Goal: Transaction & Acquisition: Purchase product/service

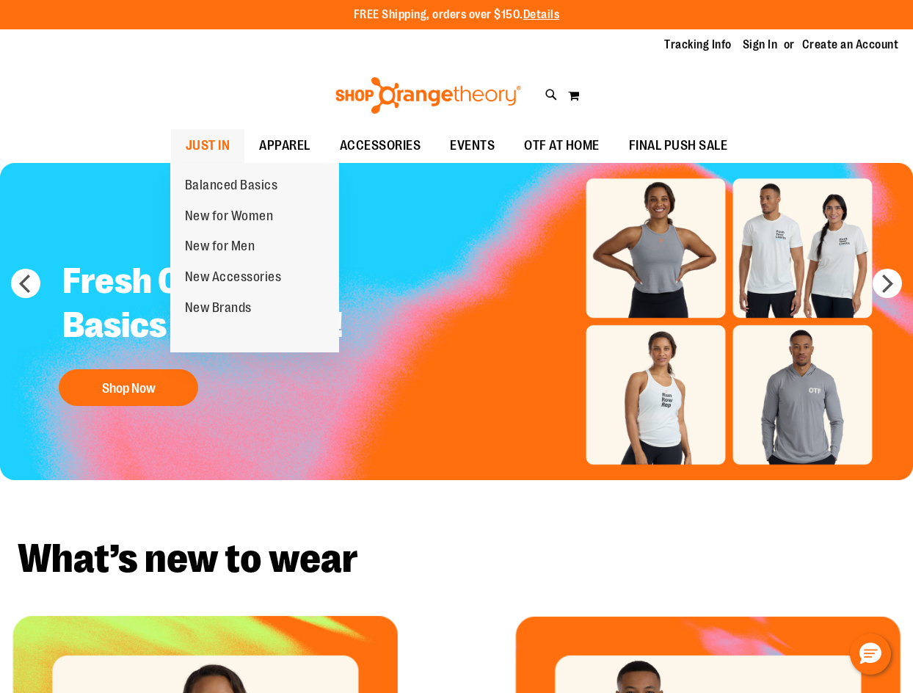
type input "**********"
click at [230, 139] on link "JUST IN" at bounding box center [208, 146] width 74 height 34
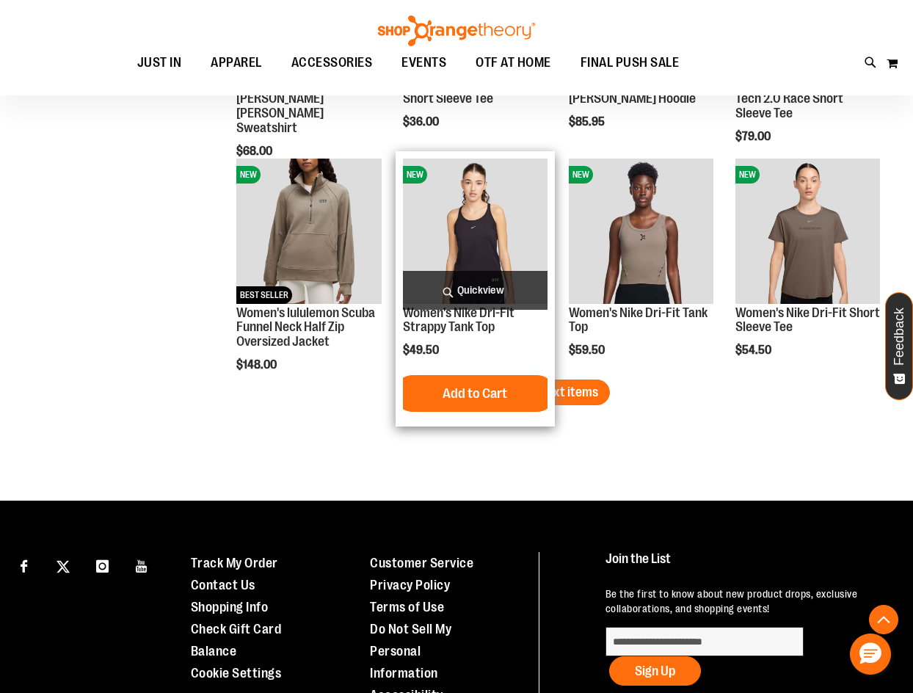
scroll to position [1813, 0]
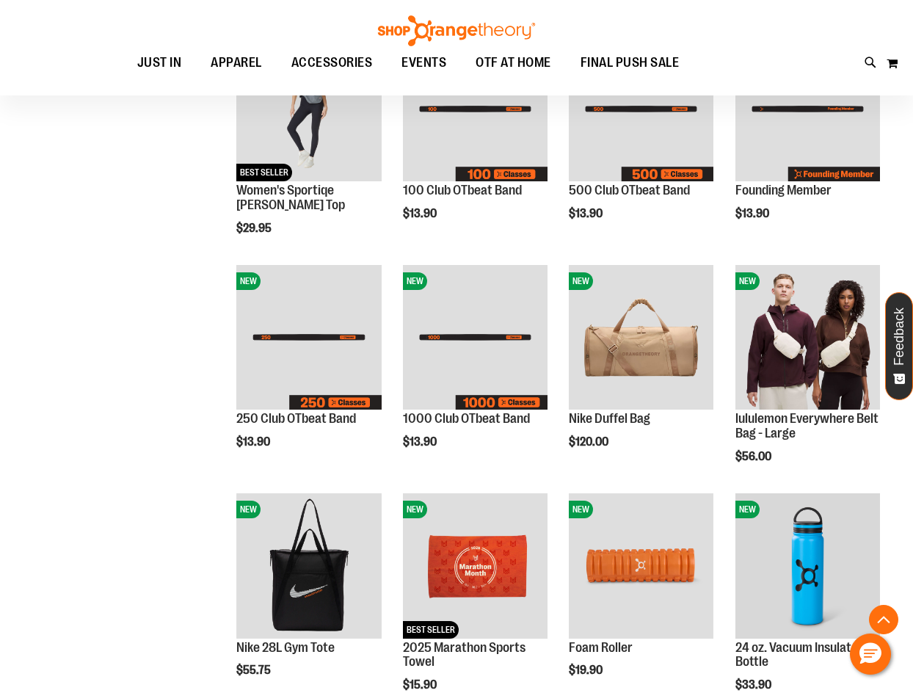
scroll to position [51, 0]
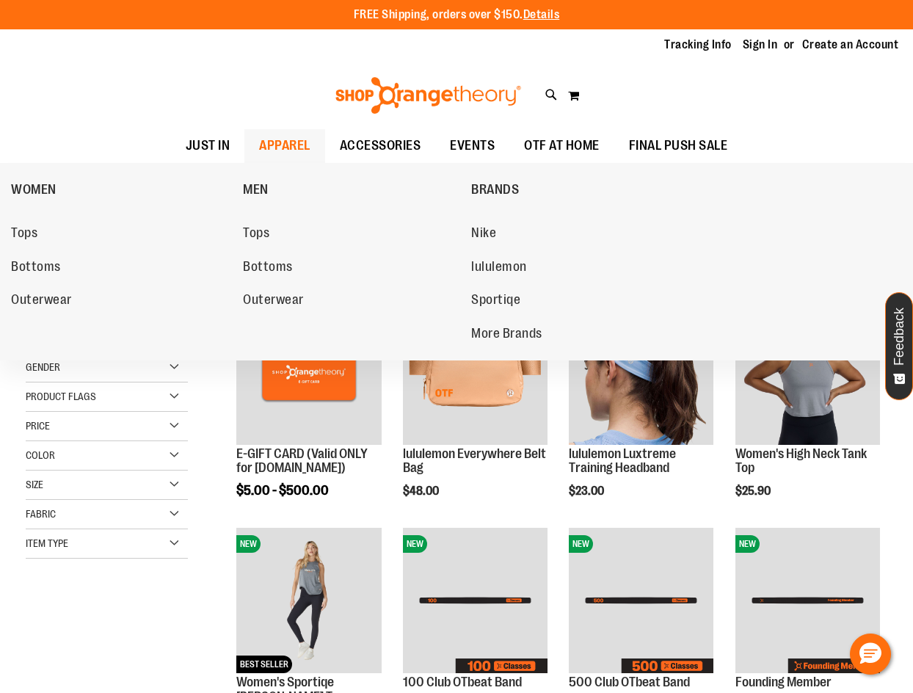
type input "**********"
click at [294, 153] on span "APPAREL" at bounding box center [284, 145] width 51 height 33
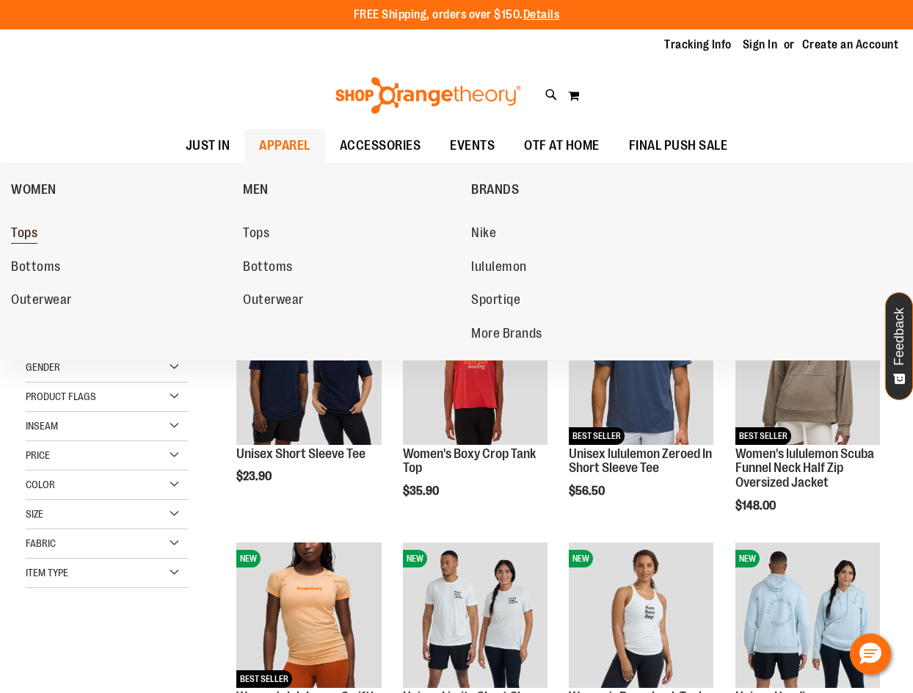
type input "**********"
click at [40, 234] on link "Tops" at bounding box center [119, 233] width 217 height 26
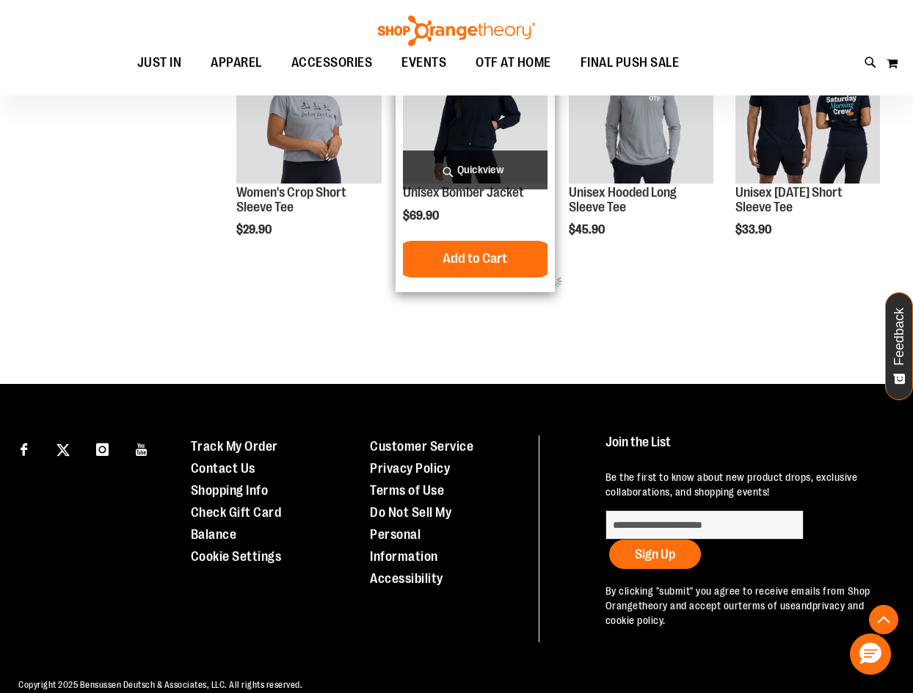
scroll to position [771, 0]
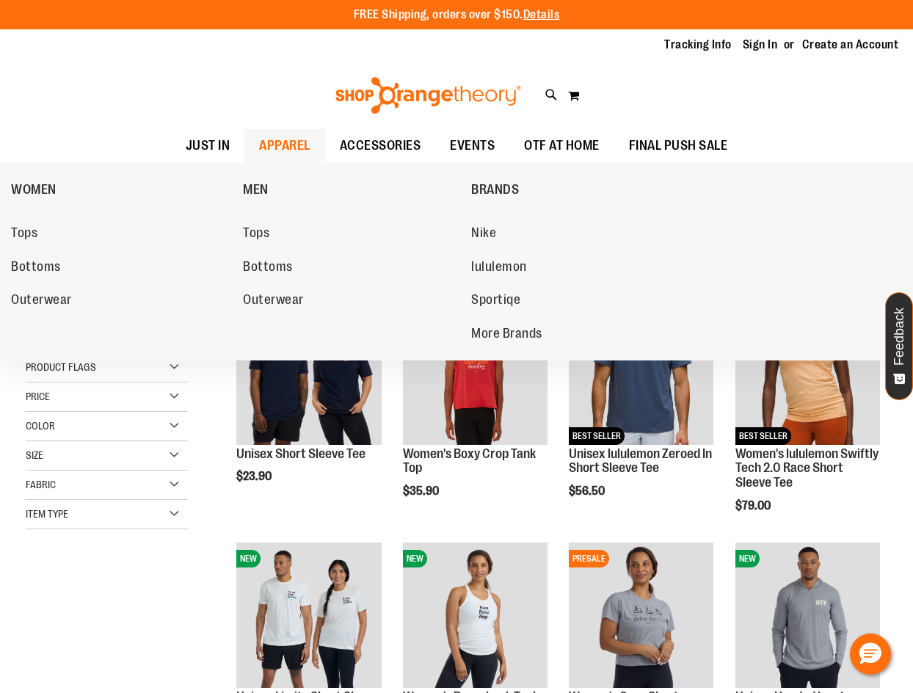
click at [272, 148] on span "APPAREL" at bounding box center [284, 145] width 51 height 33
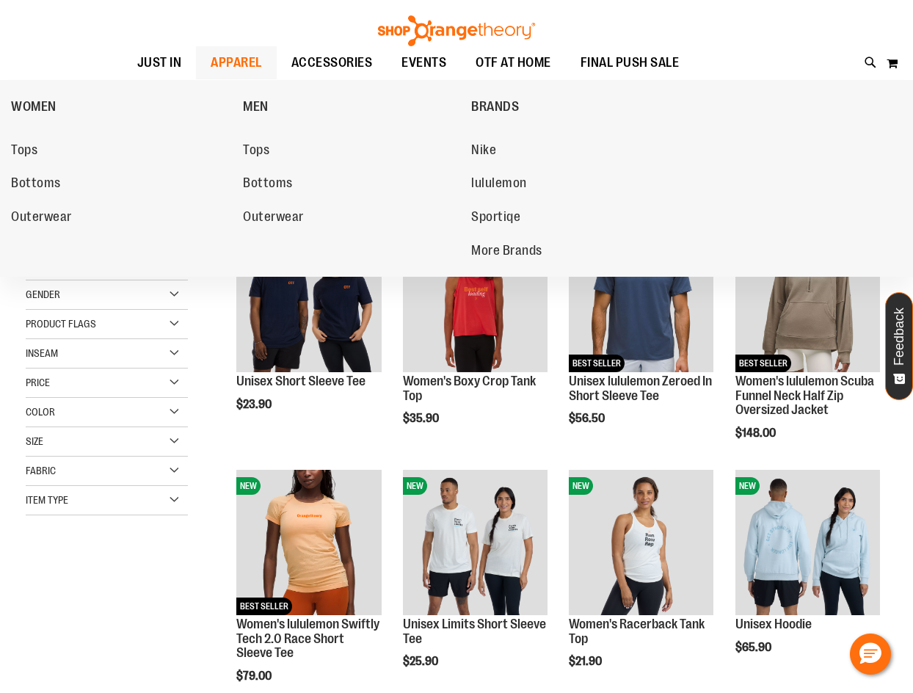
type input "**********"
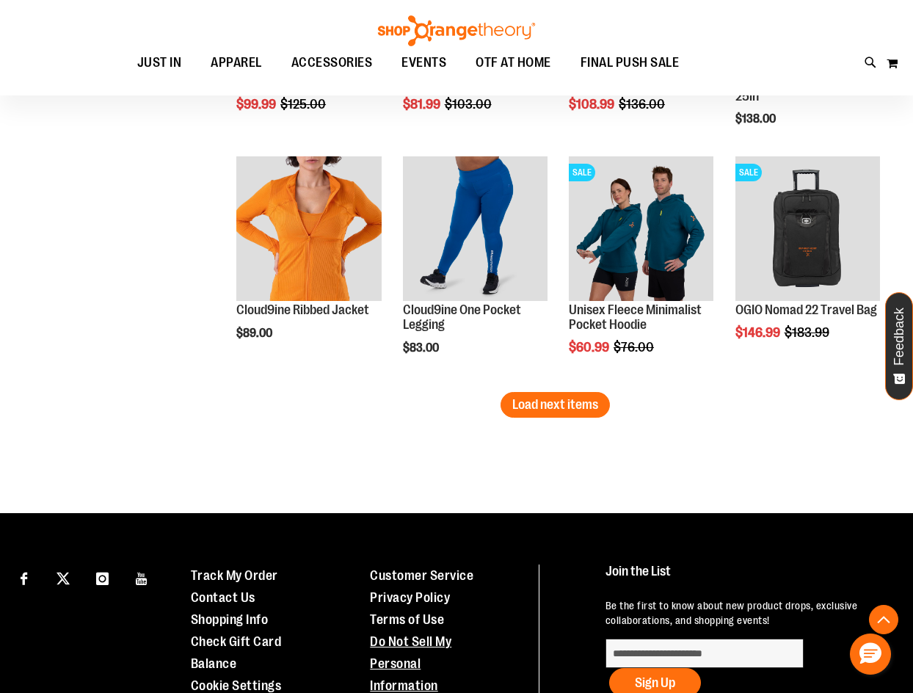
scroll to position [2201, 0]
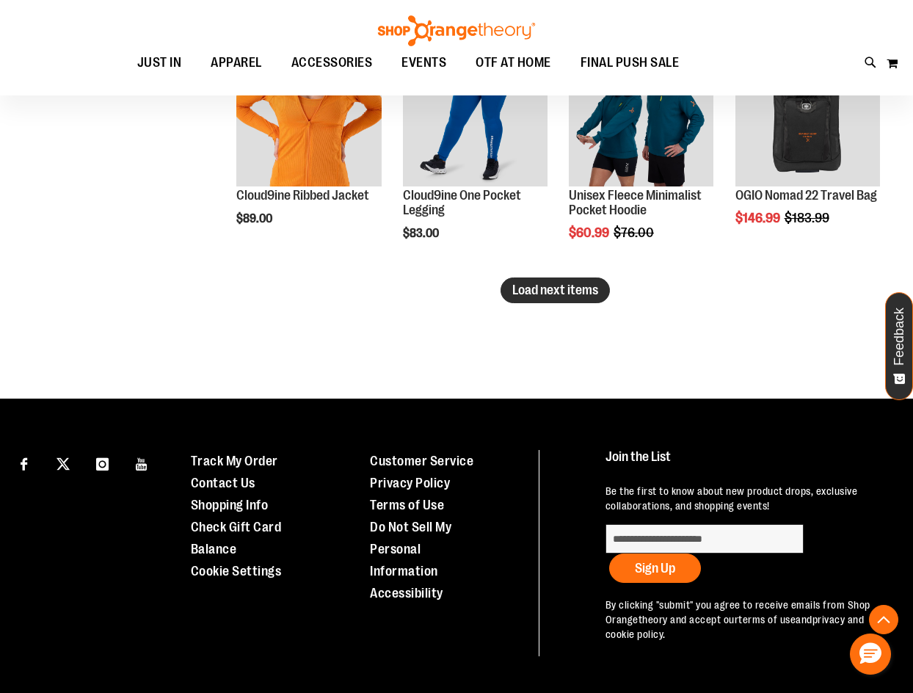
click at [592, 300] on button "Load next items" at bounding box center [555, 290] width 109 height 26
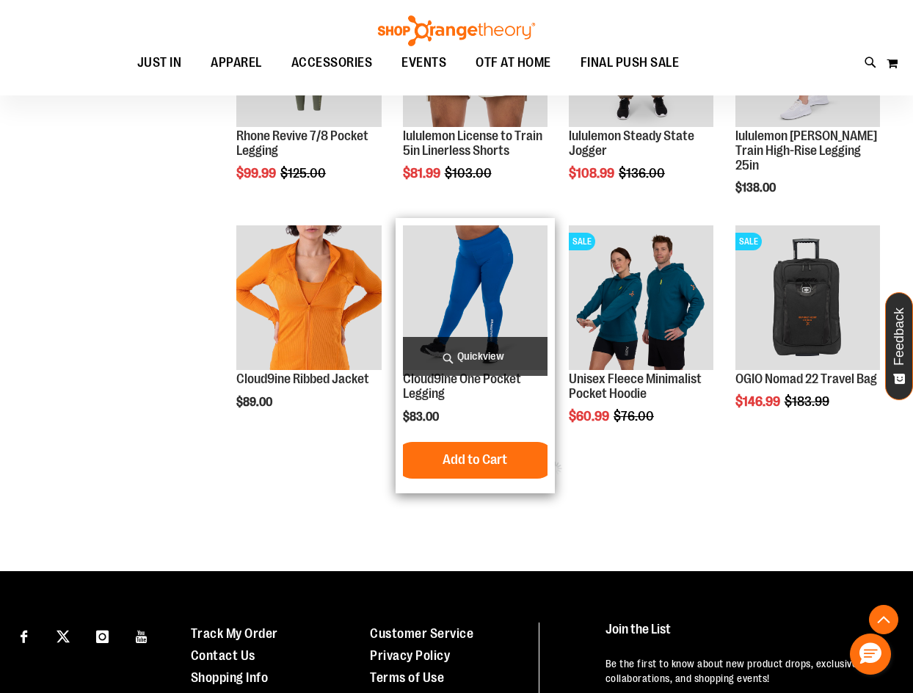
scroll to position [1981, 0]
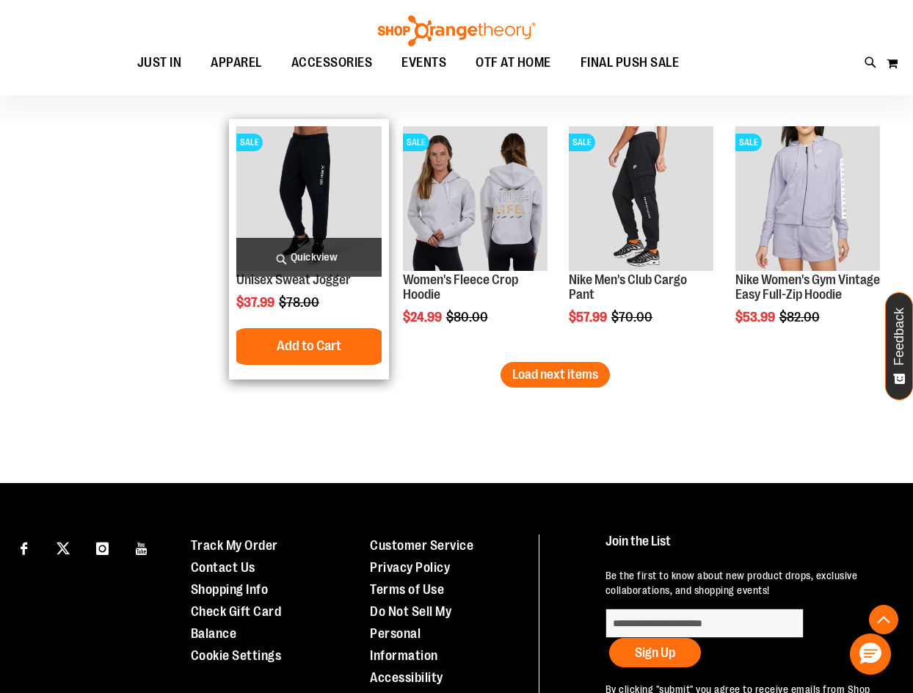
scroll to position [2935, 0]
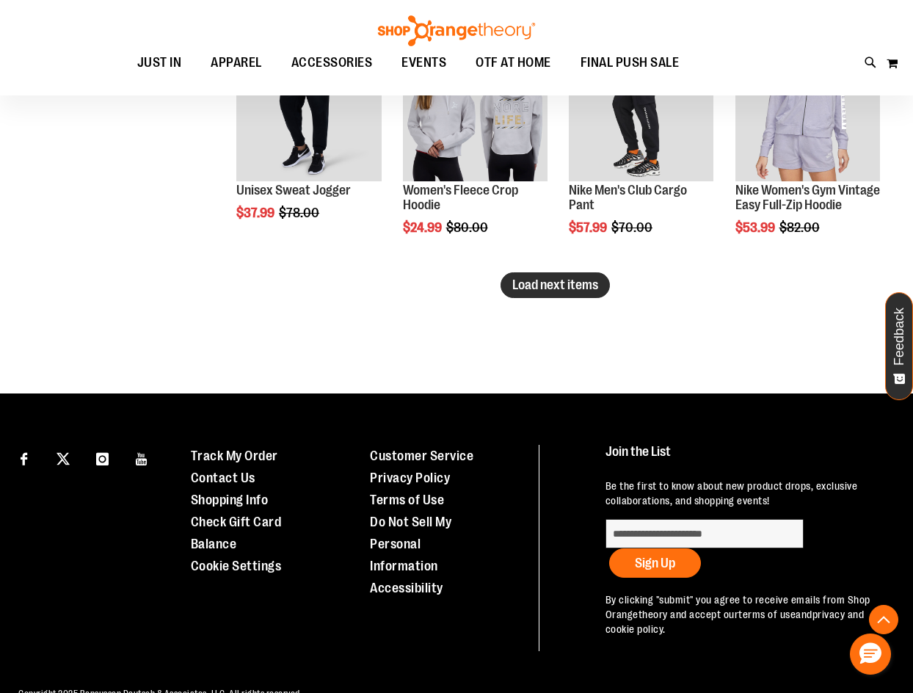
click at [582, 290] on span "Load next items" at bounding box center [555, 284] width 86 height 15
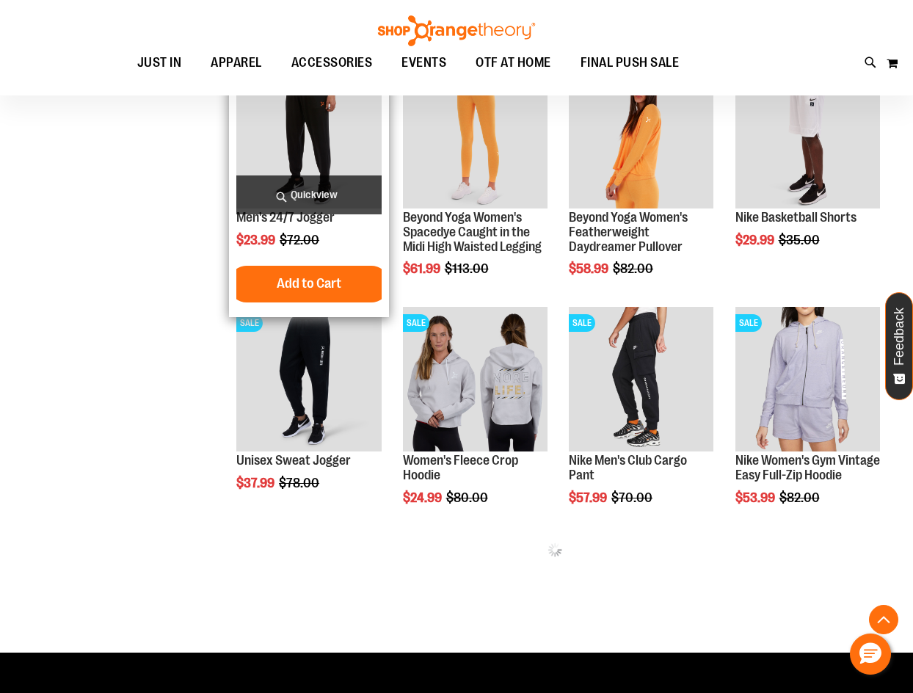
scroll to position [2641, 0]
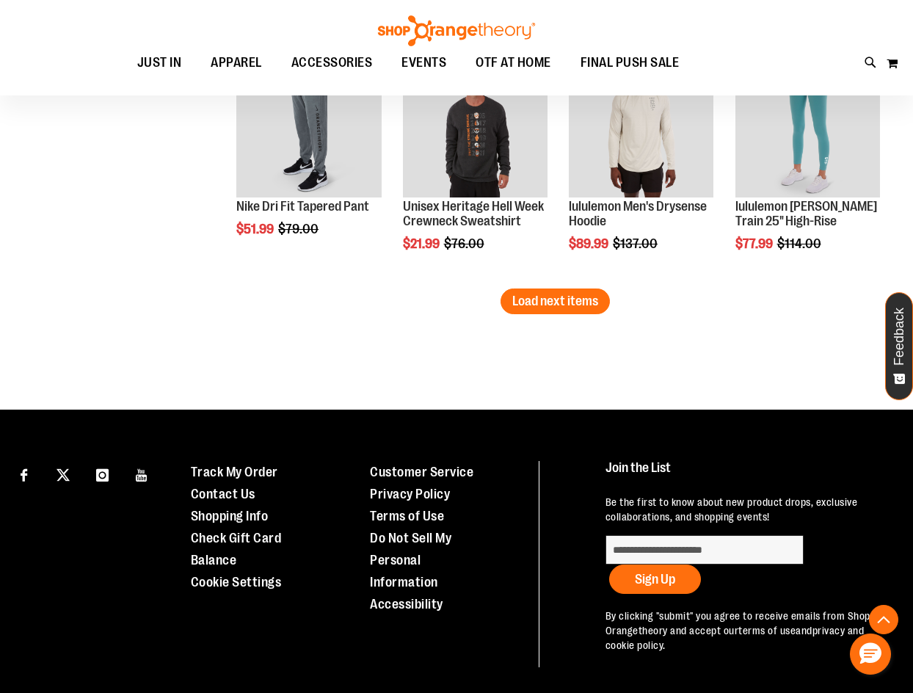
scroll to position [3669, 0]
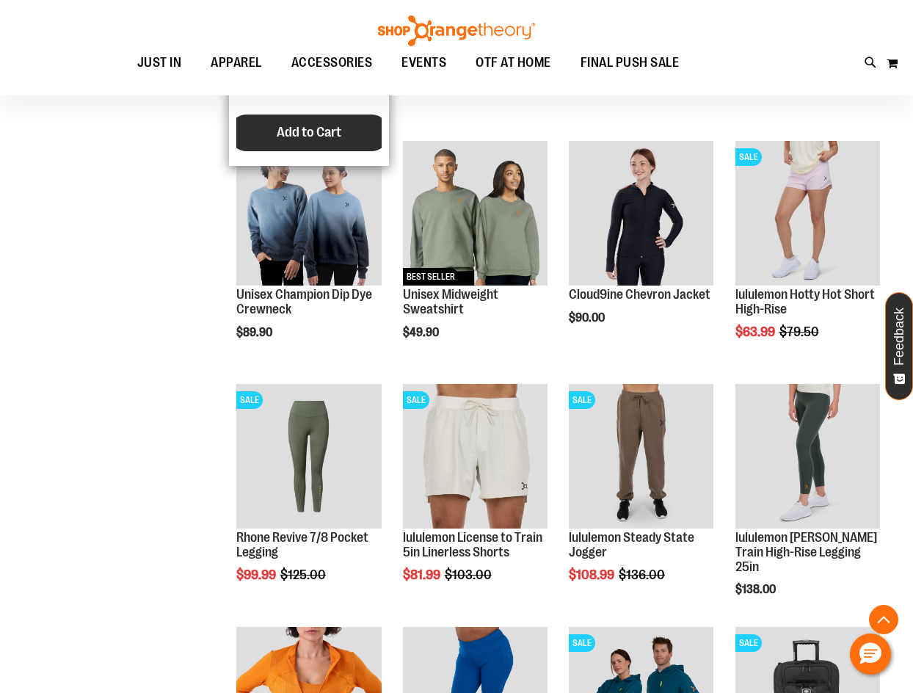
scroll to position [1541, 0]
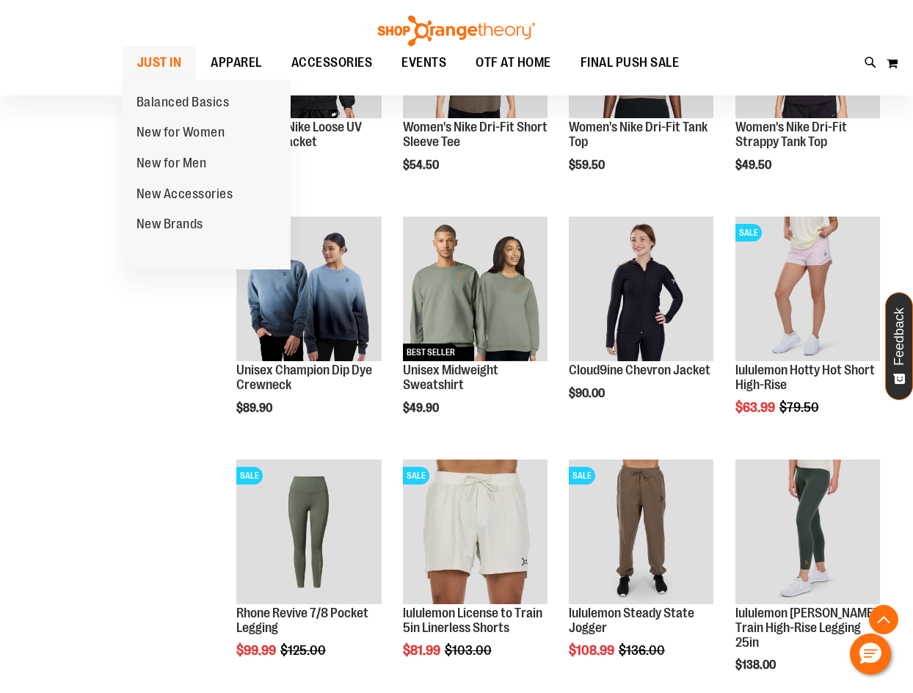
click at [166, 59] on span "JUST IN" at bounding box center [159, 62] width 45 height 33
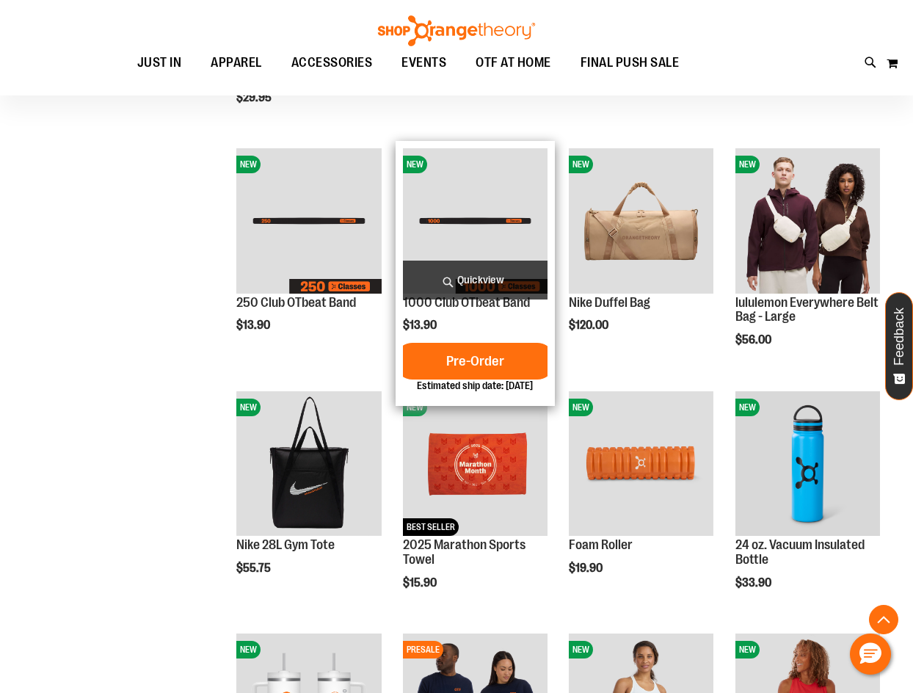
scroll to position [388, 0]
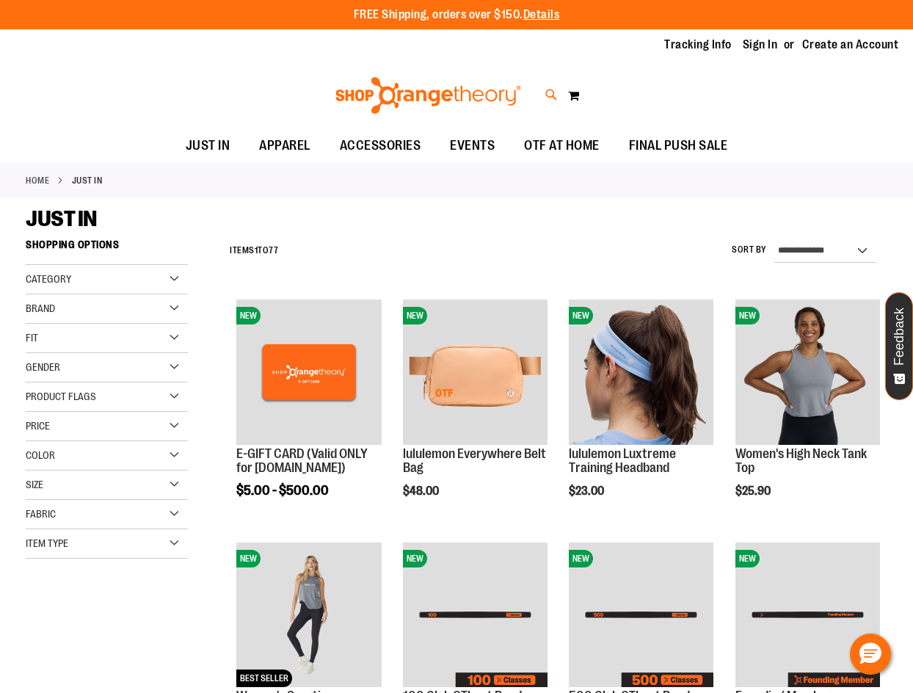
type input "**********"
click at [548, 90] on icon at bounding box center [551, 95] width 12 height 17
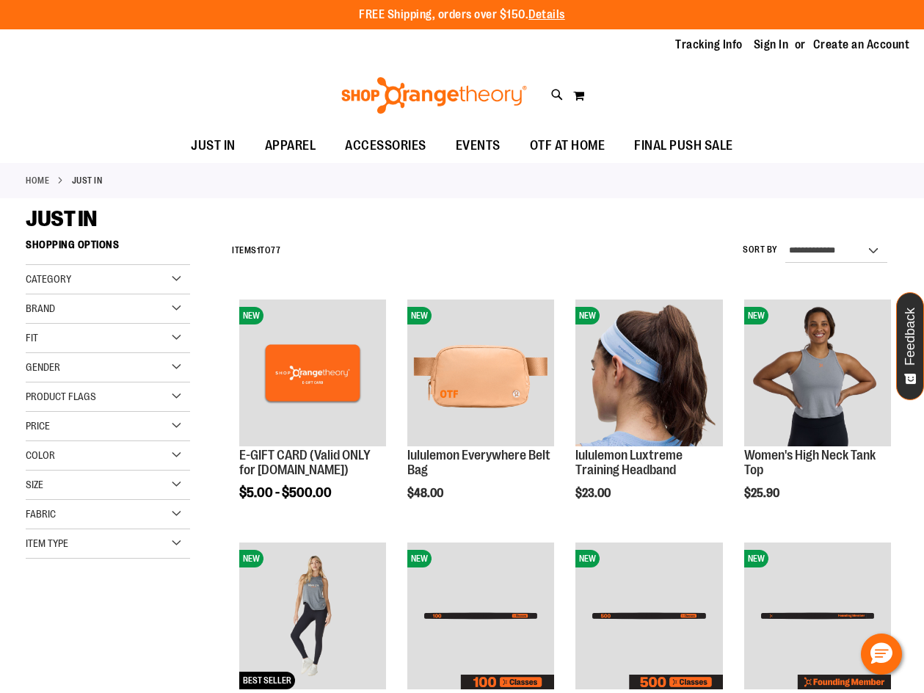
click at [490, 92] on input "Search" at bounding box center [462, 83] width 730 height 48
click at [698, 230] on div "**********" at bounding box center [462, 376] width 730 height 634
type input "**********"
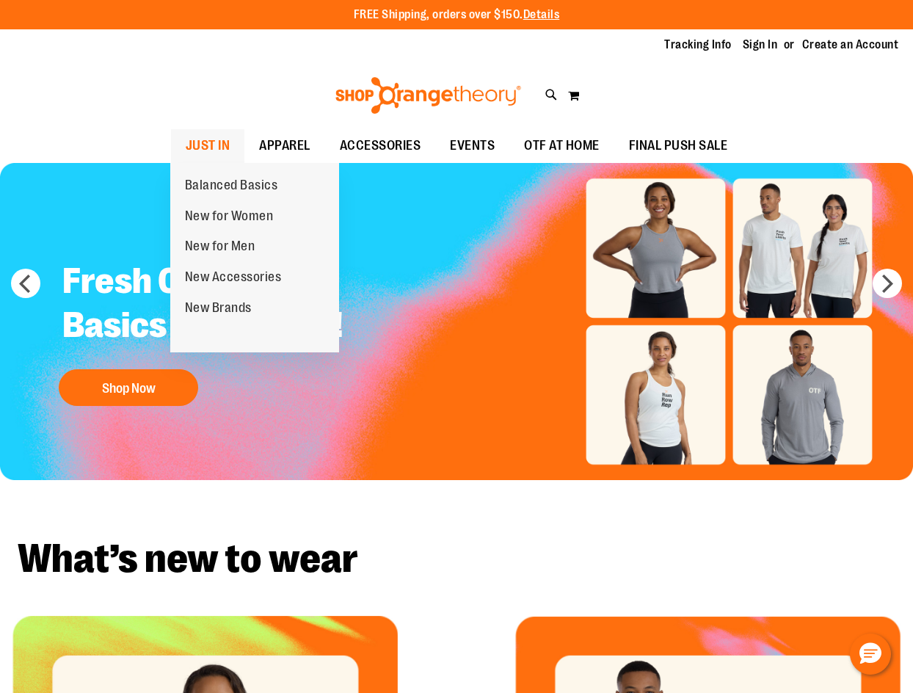
type input "**********"
click at [198, 139] on span "JUST IN" at bounding box center [208, 145] width 45 height 33
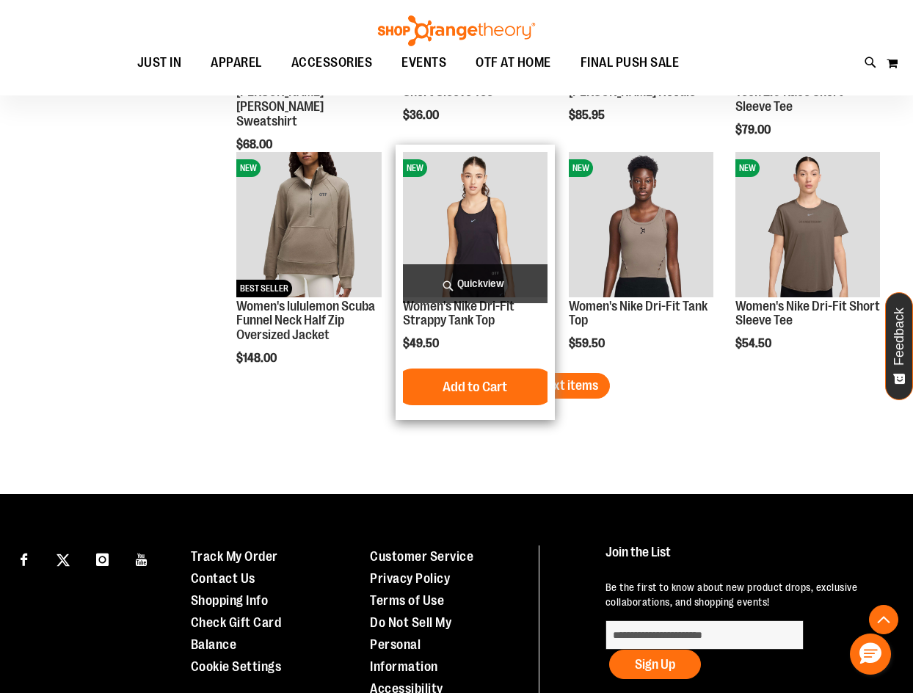
scroll to position [1813, 0]
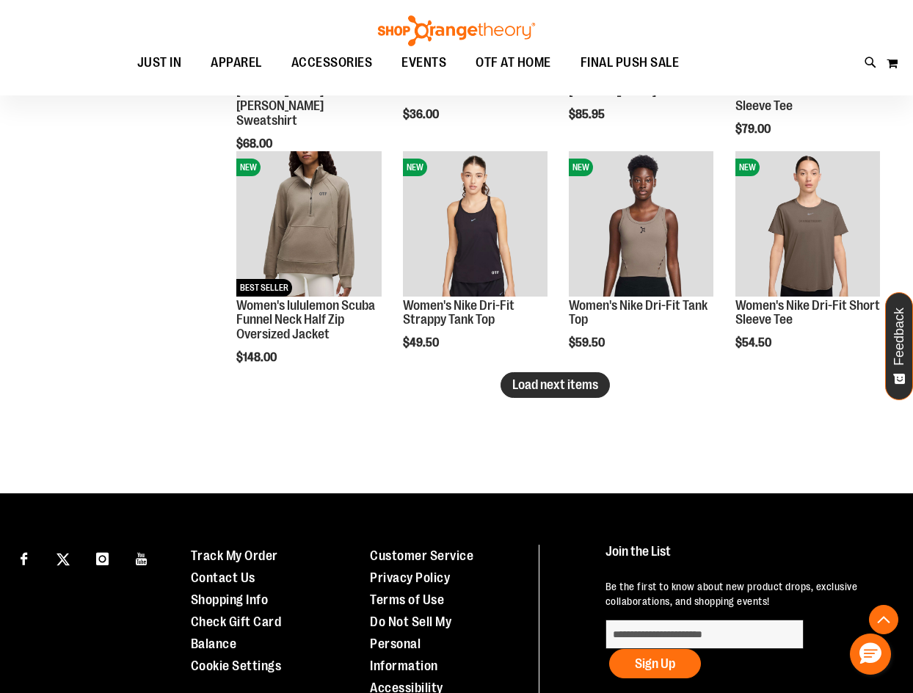
type input "**********"
click at [579, 392] on span "Load next items" at bounding box center [555, 384] width 86 height 15
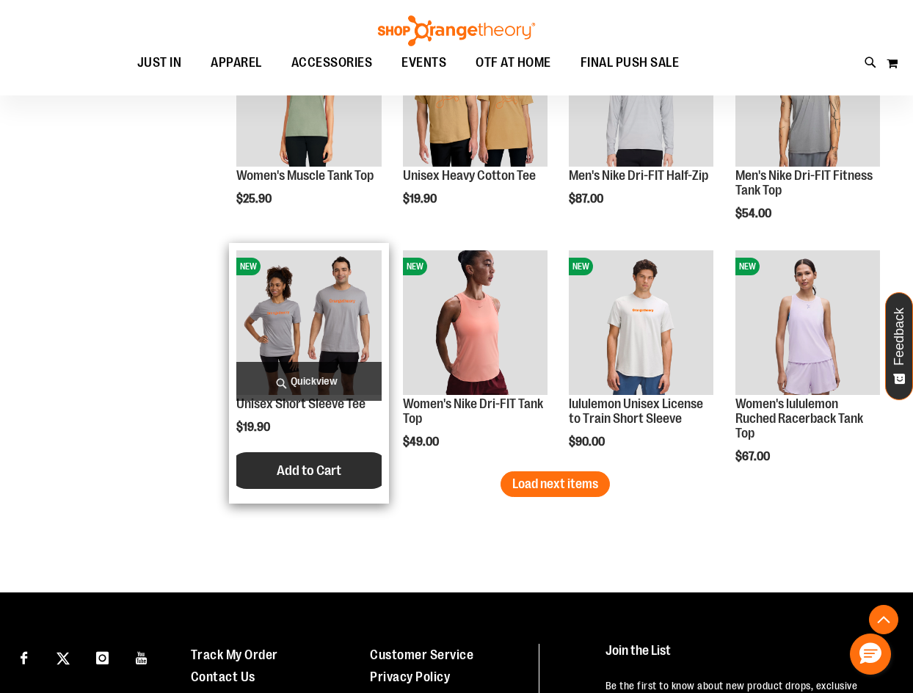
scroll to position [2473, 0]
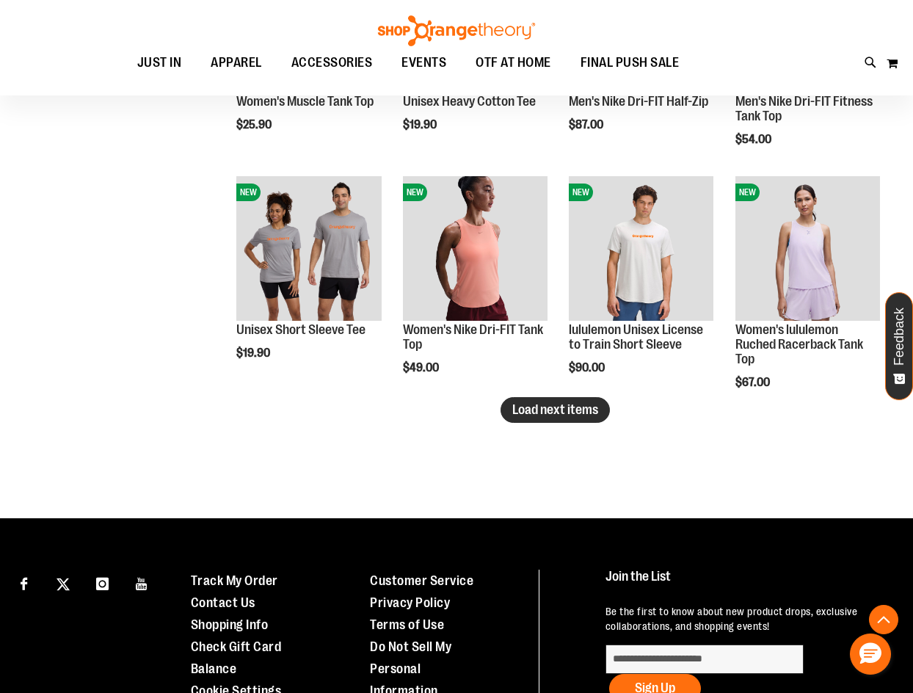
click at [586, 412] on span "Load next items" at bounding box center [555, 409] width 86 height 15
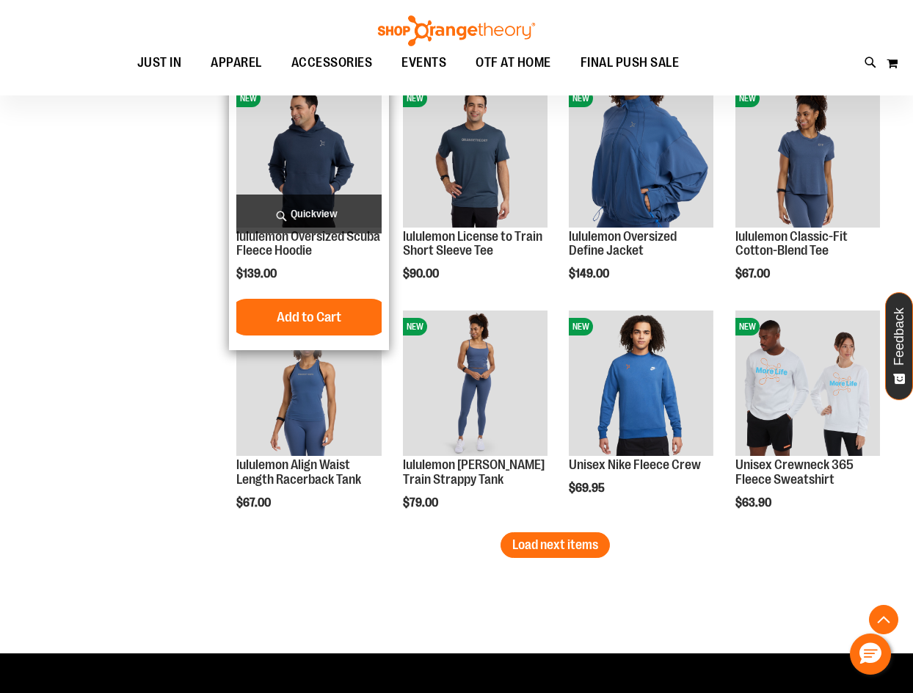
scroll to position [3207, 0]
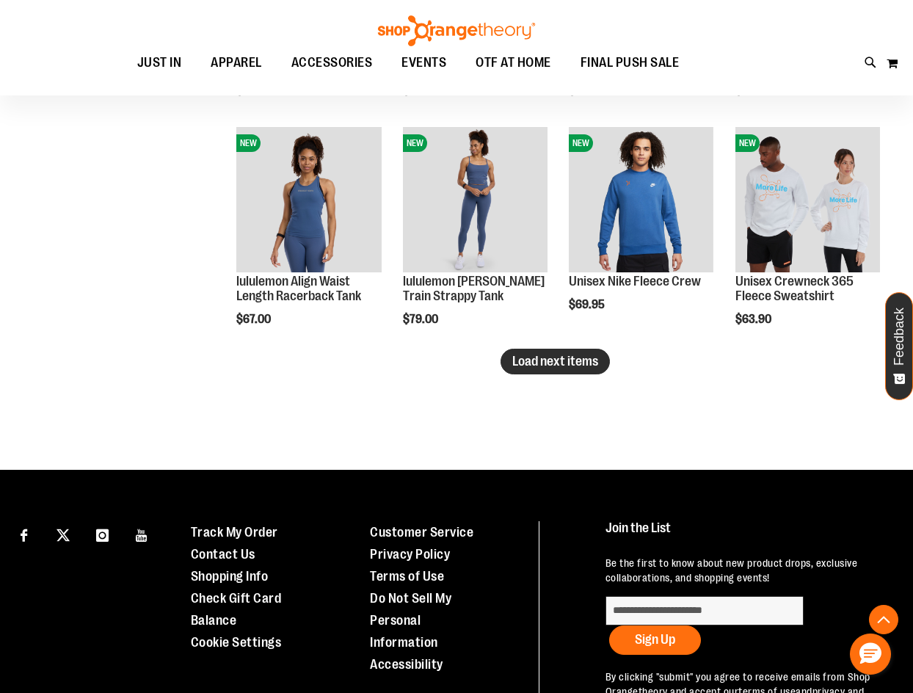
click at [586, 374] on button "Load next items" at bounding box center [555, 362] width 109 height 26
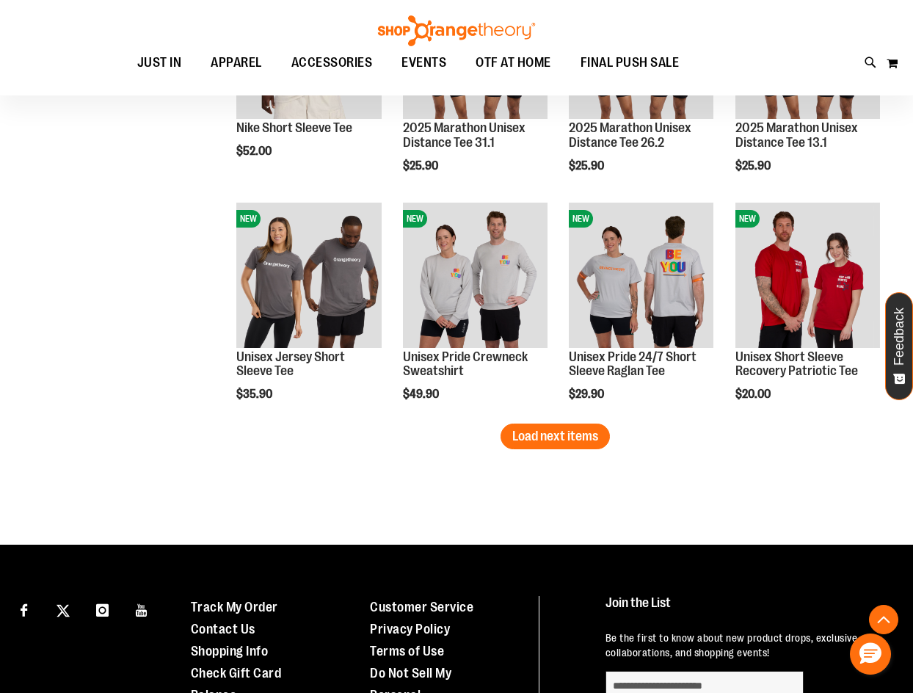
scroll to position [3868, 0]
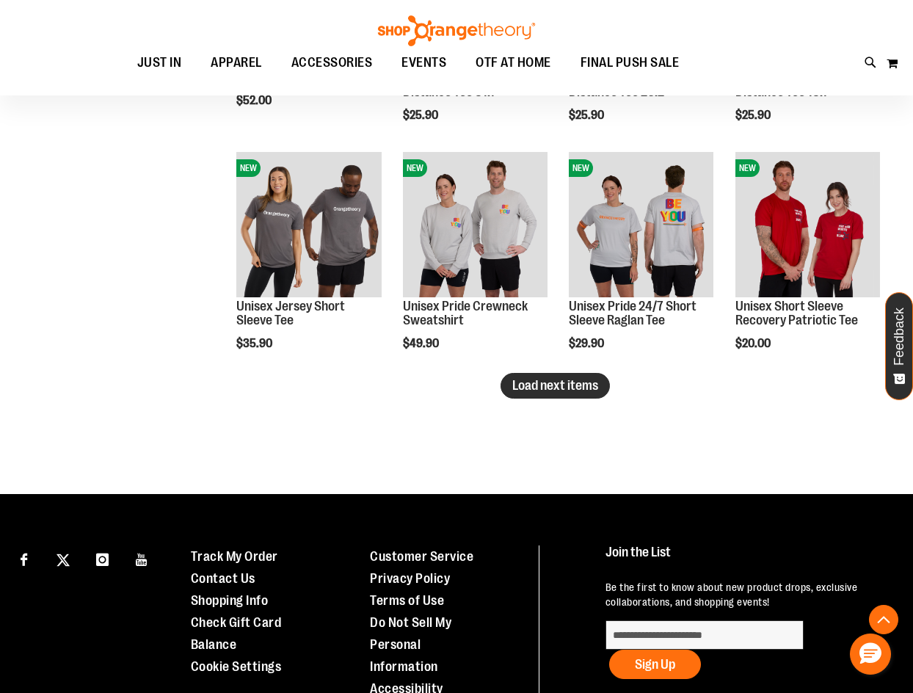
click at [576, 391] on span "Load next items" at bounding box center [555, 385] width 86 height 15
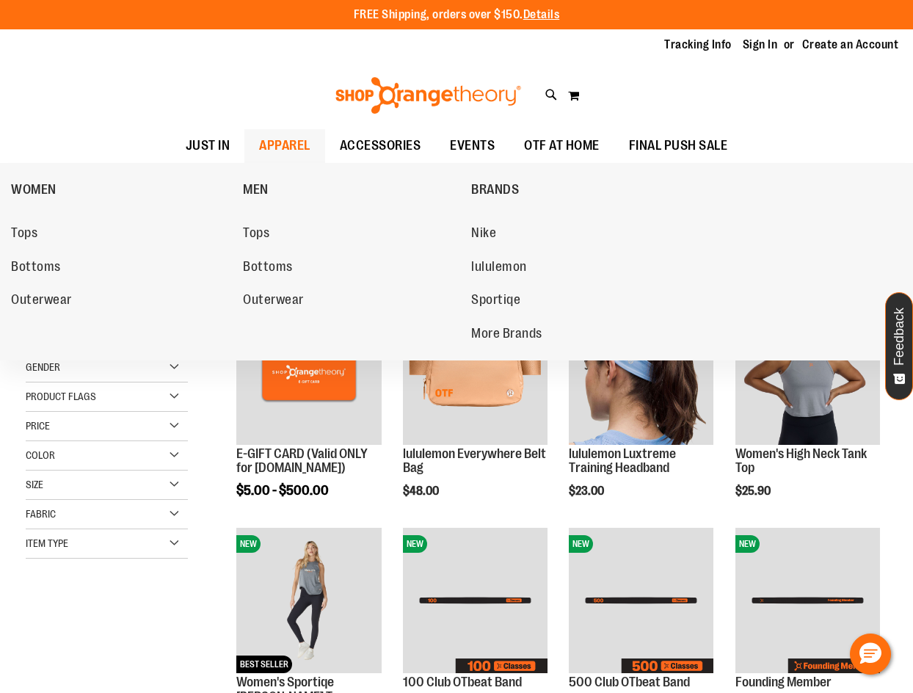
click at [294, 140] on span "APPAREL" at bounding box center [284, 145] width 51 height 33
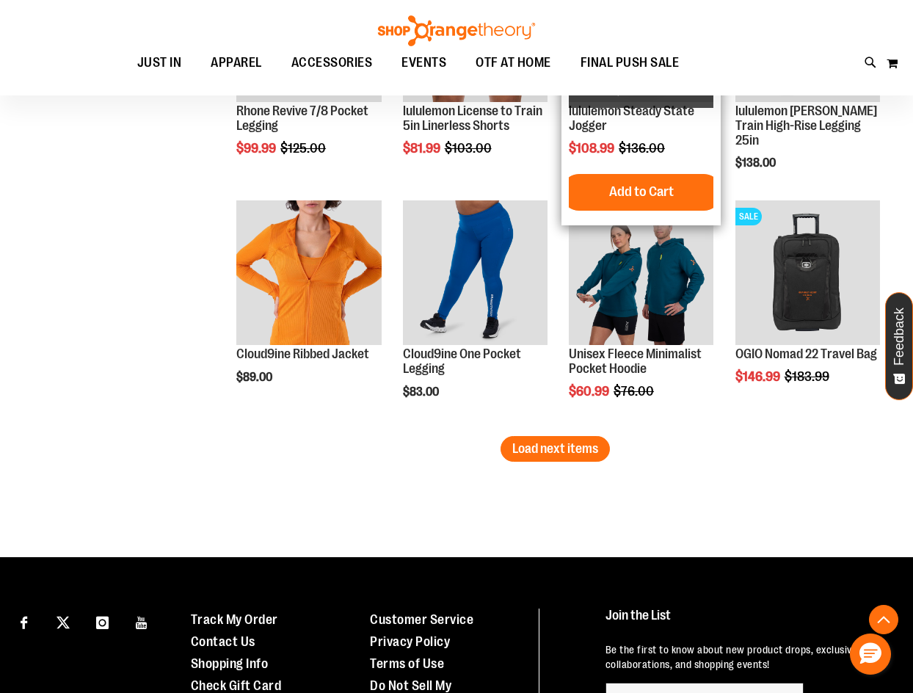
scroll to position [2054, 0]
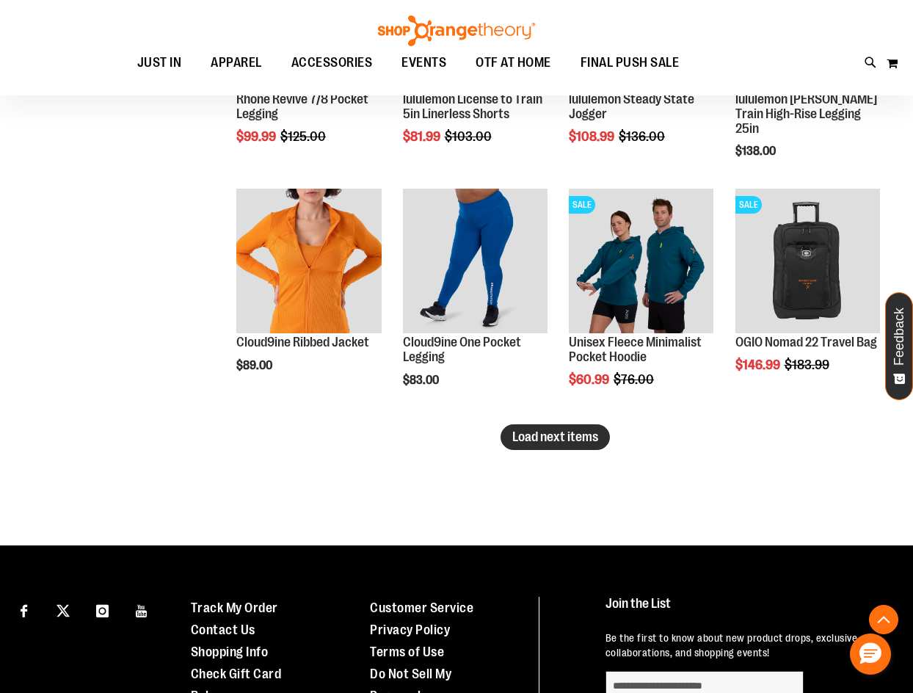
type input "**********"
click at [525, 437] on span "Load next items" at bounding box center [555, 436] width 86 height 15
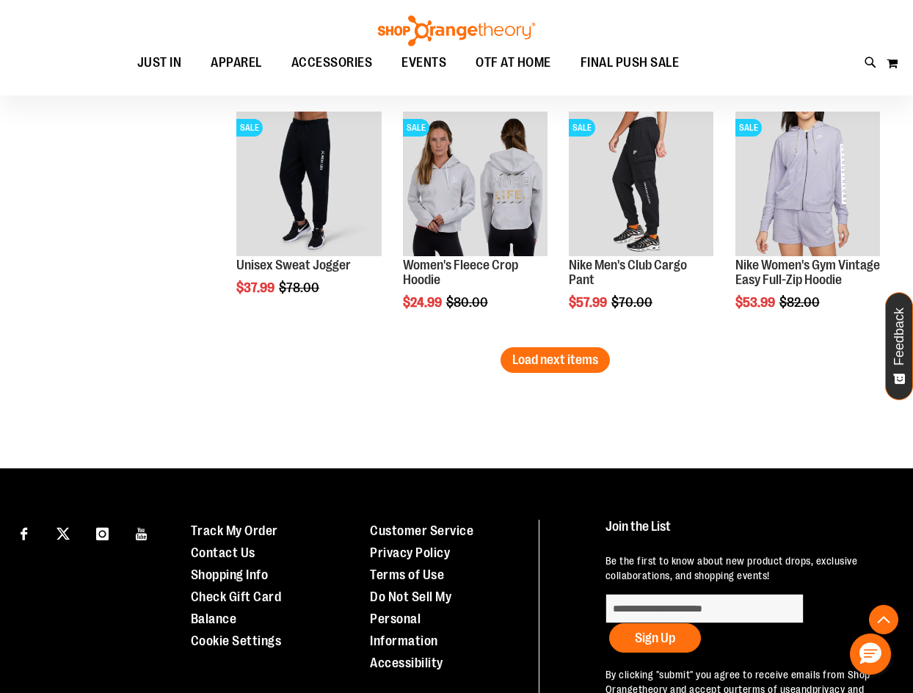
scroll to position [2862, 0]
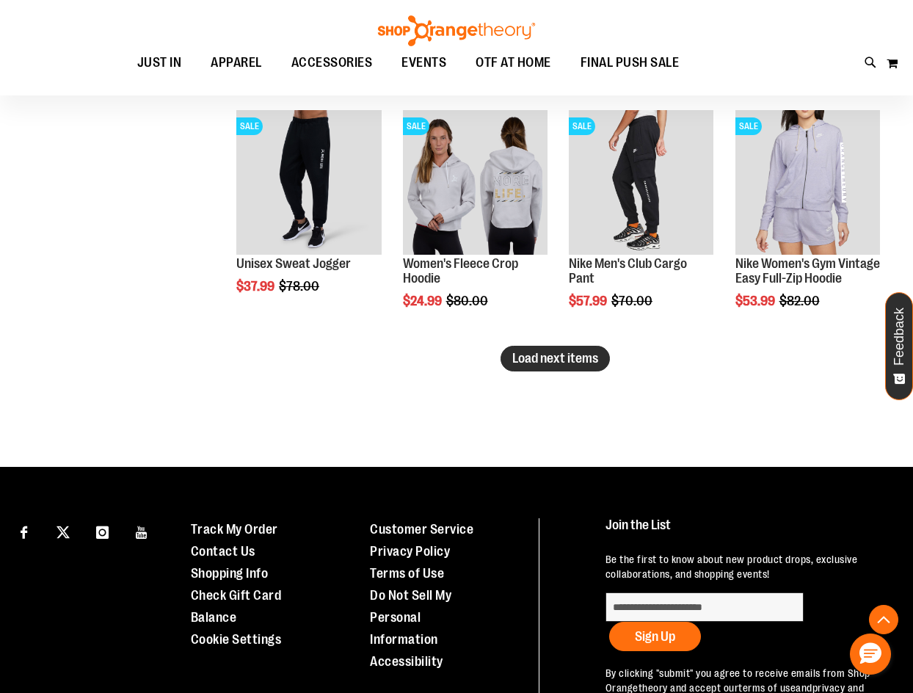
click at [574, 364] on span "Load next items" at bounding box center [555, 358] width 86 height 15
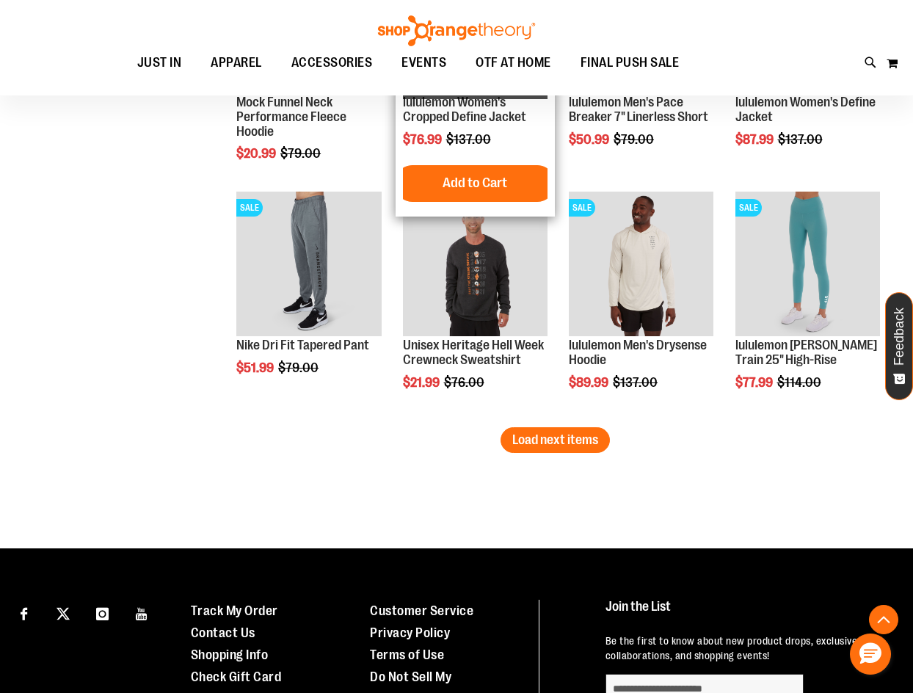
scroll to position [3522, 0]
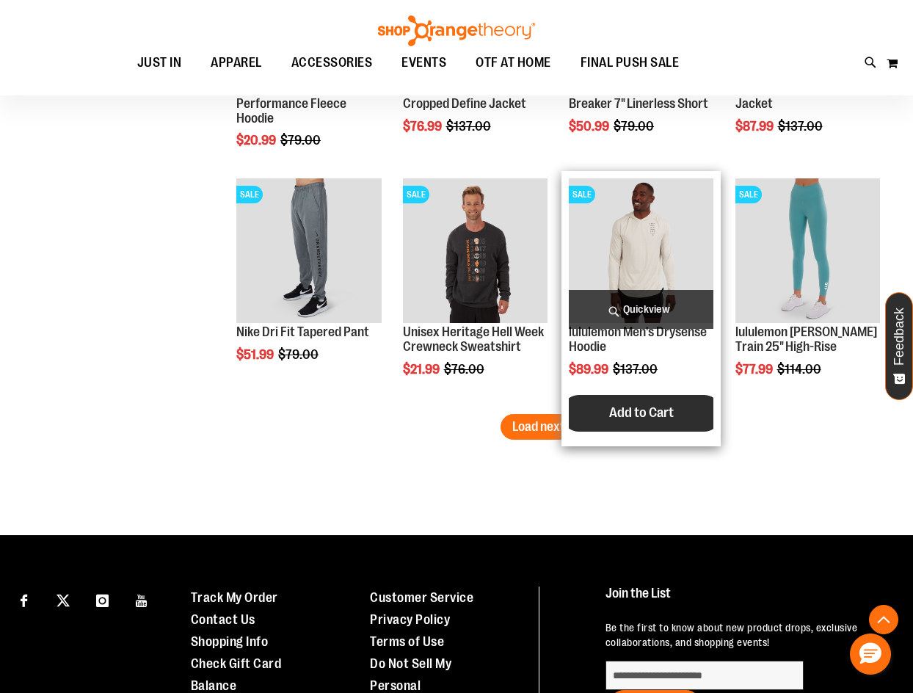
click at [592, 418] on button "Add to Cart" at bounding box center [641, 413] width 161 height 37
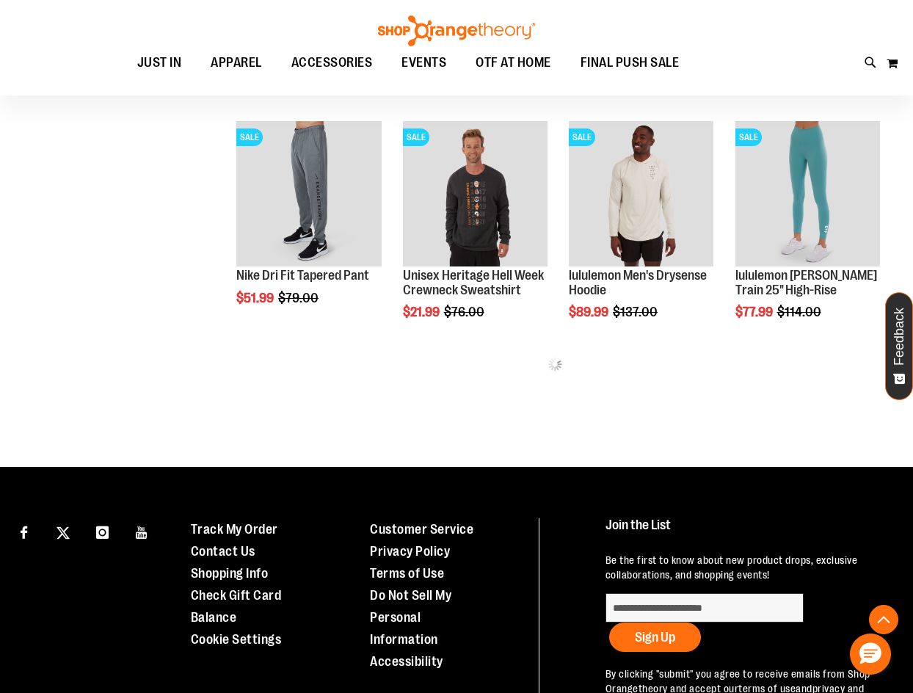
scroll to position [352, 0]
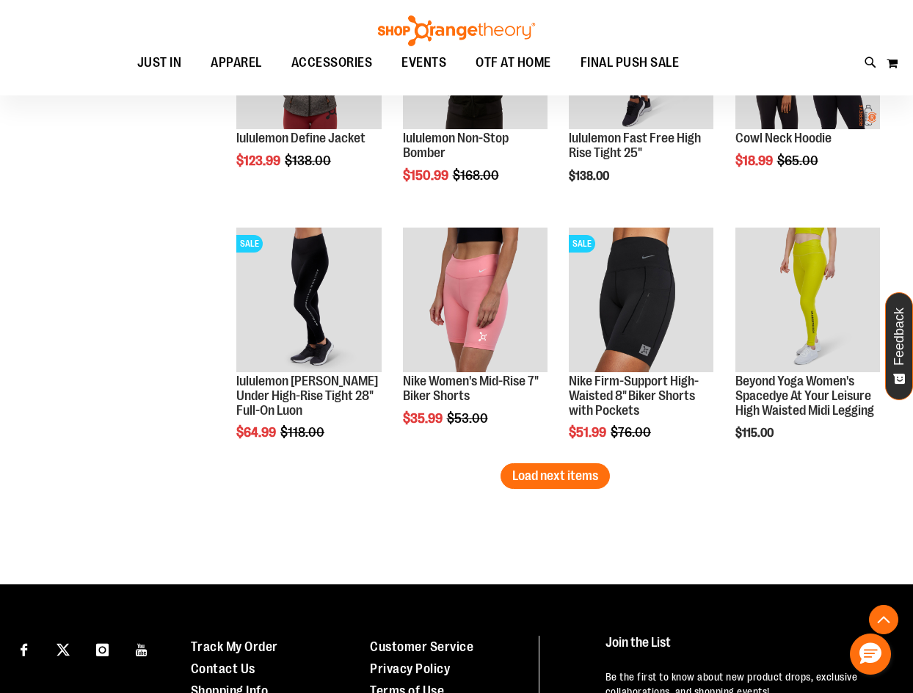
scroll to position [1893, 0]
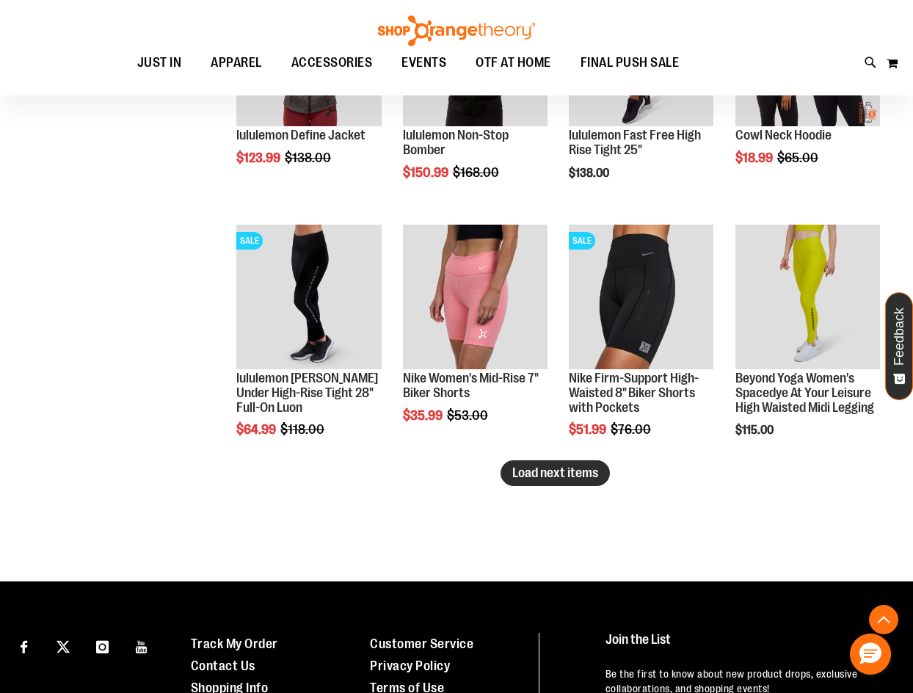
type input "**********"
click at [550, 481] on button "Load next items" at bounding box center [555, 473] width 109 height 26
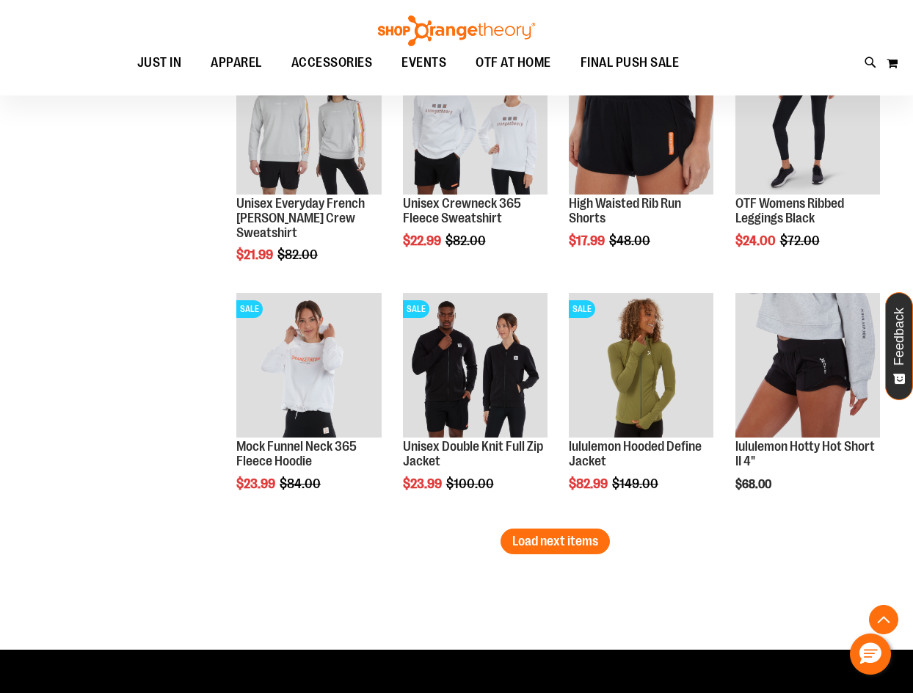
scroll to position [2700, 0]
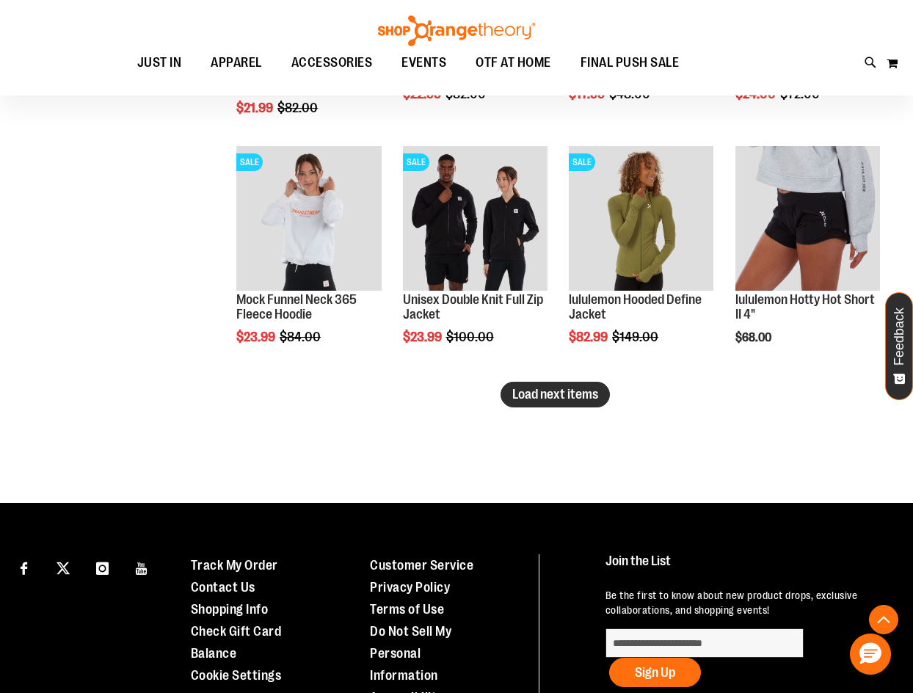
click at [578, 394] on span "Load next items" at bounding box center [555, 394] width 86 height 15
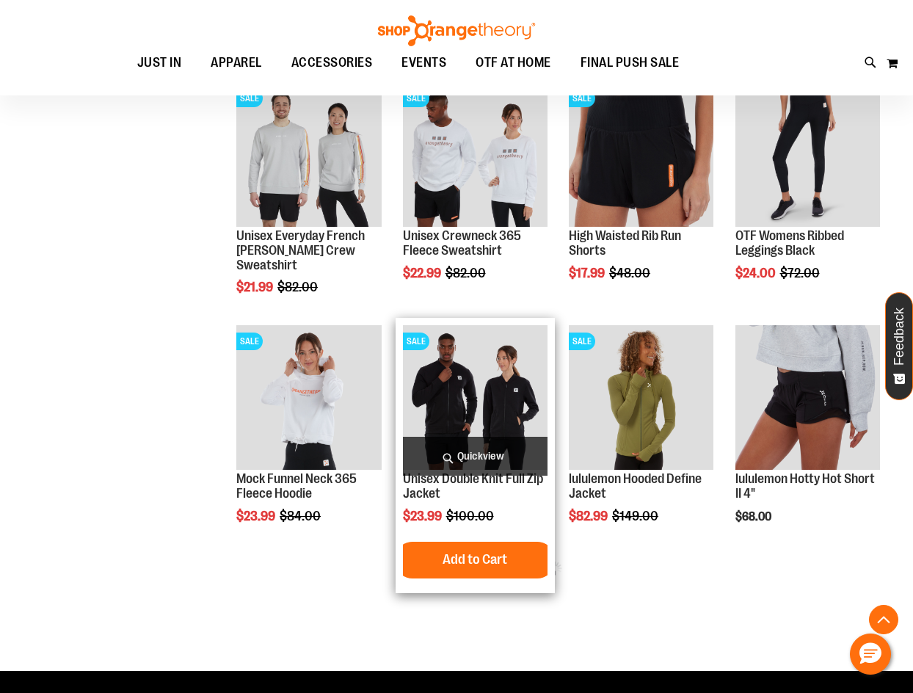
scroll to position [2480, 0]
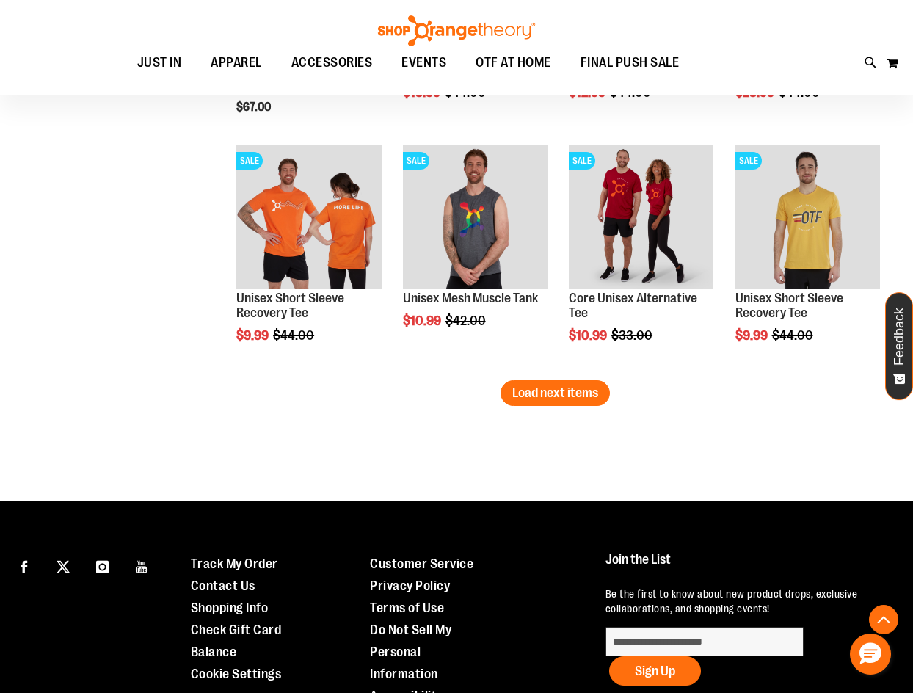
scroll to position [3434, 0]
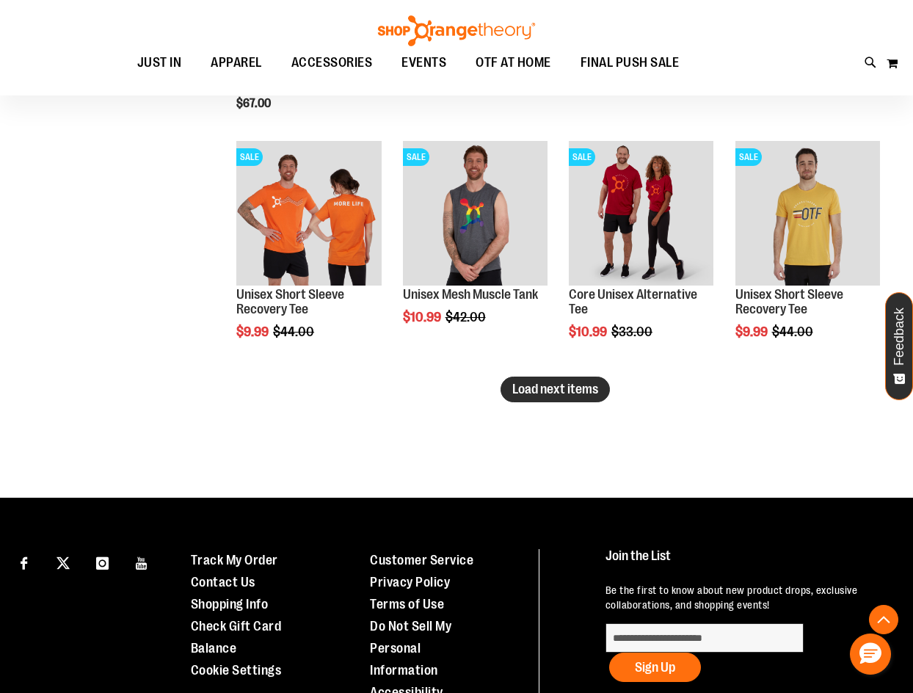
click at [567, 390] on span "Load next items" at bounding box center [555, 389] width 86 height 15
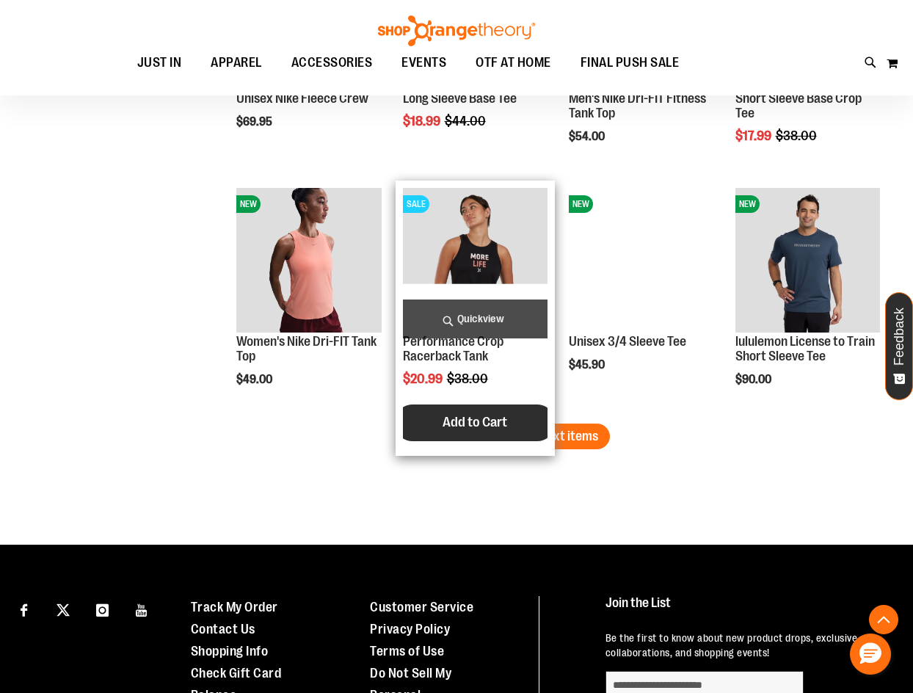
scroll to position [4241, 0]
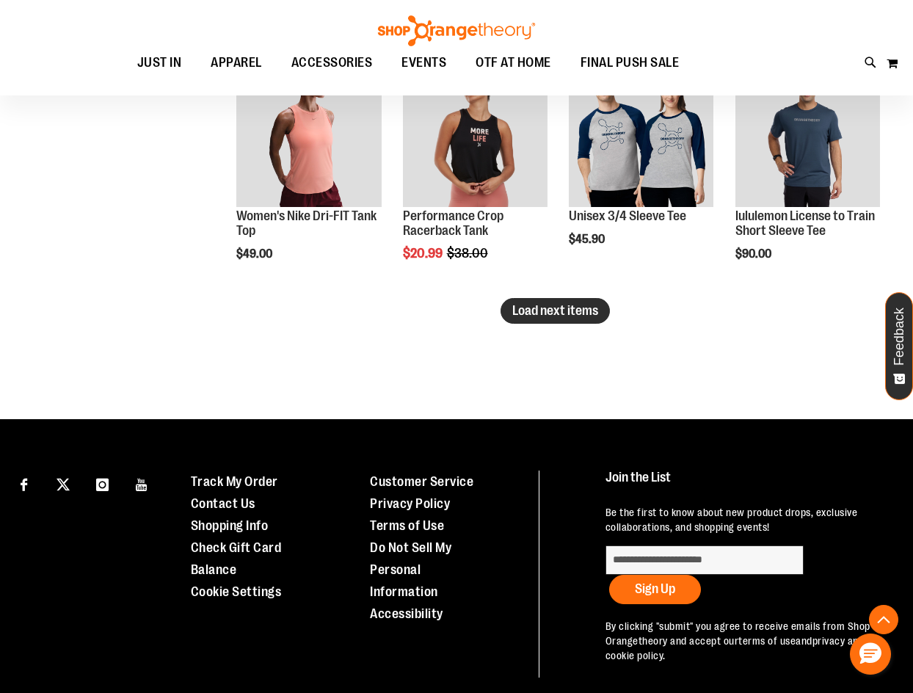
click at [570, 303] on span "Load next items" at bounding box center [555, 310] width 86 height 15
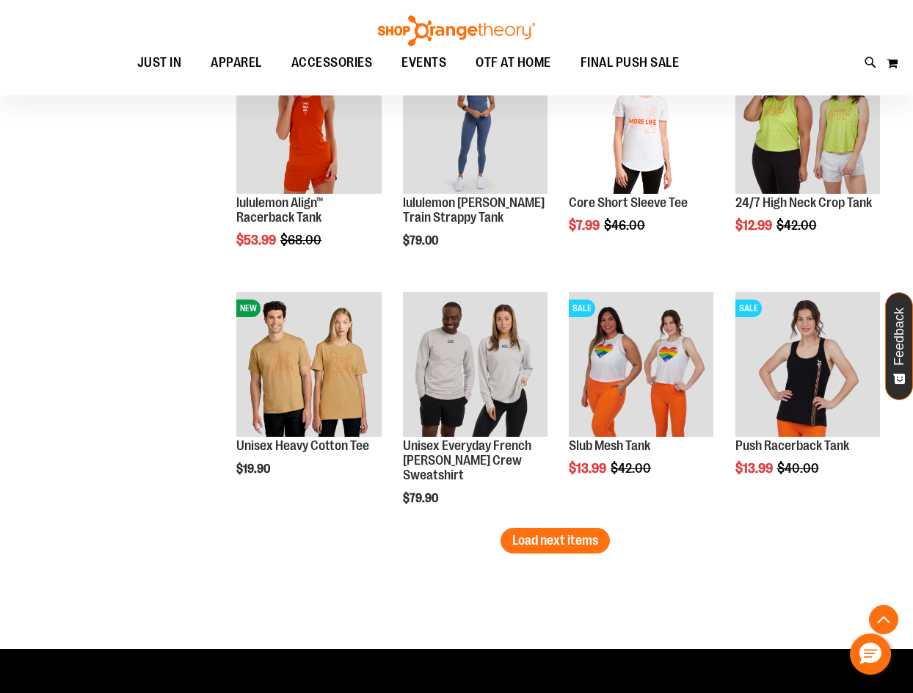
scroll to position [4755, 0]
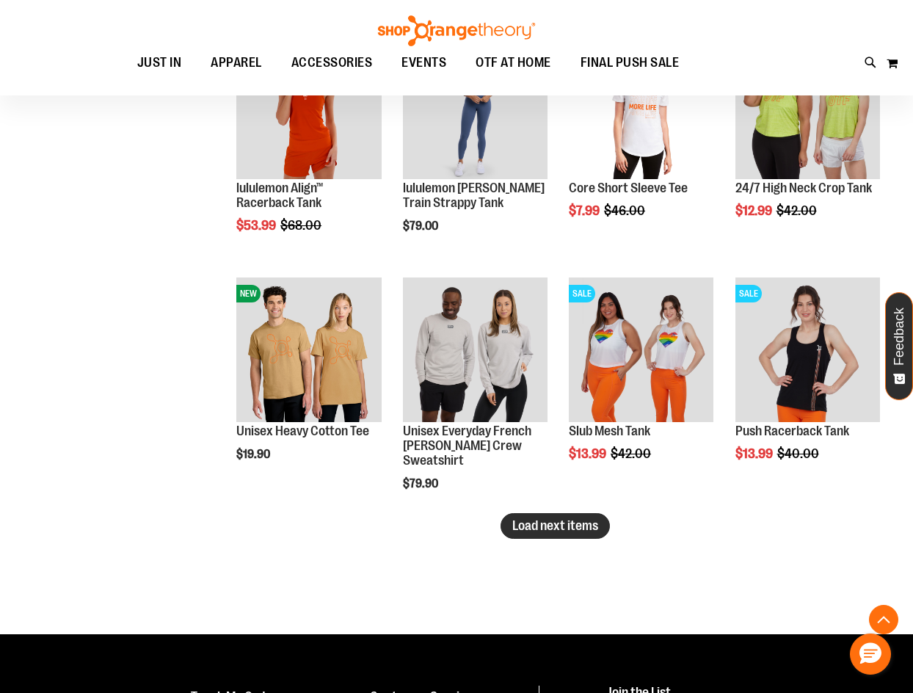
click at [579, 534] on button "Load next items" at bounding box center [555, 526] width 109 height 26
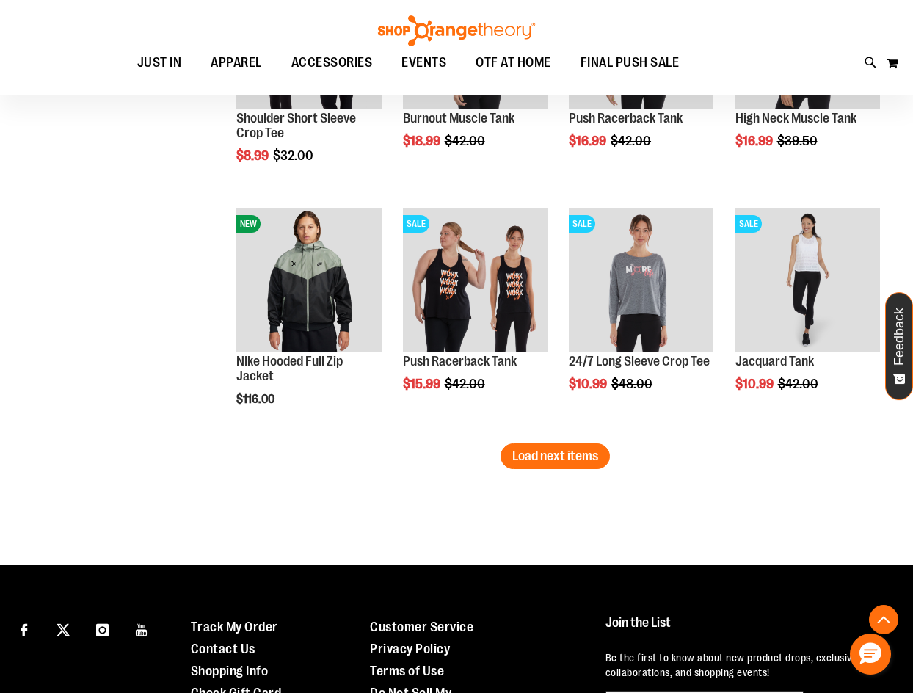
scroll to position [5563, 0]
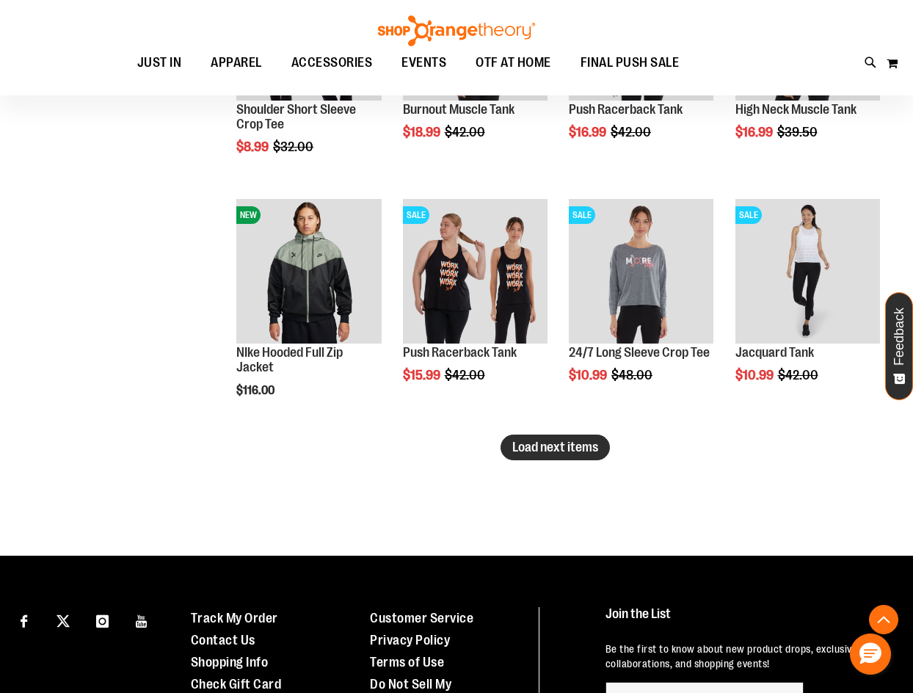
click at [550, 457] on button "Load next items" at bounding box center [555, 447] width 109 height 26
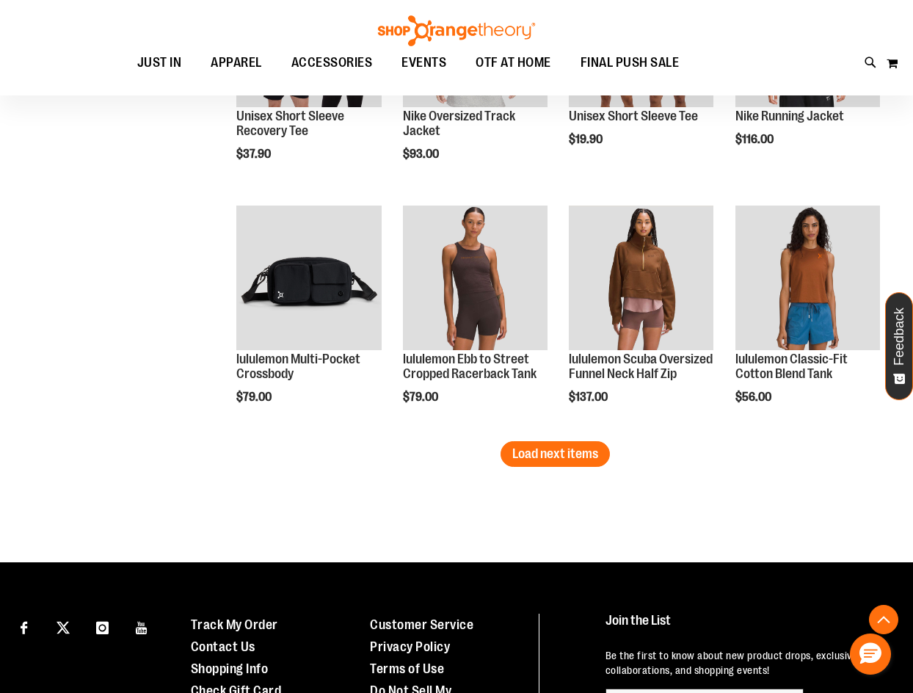
scroll to position [6297, 0]
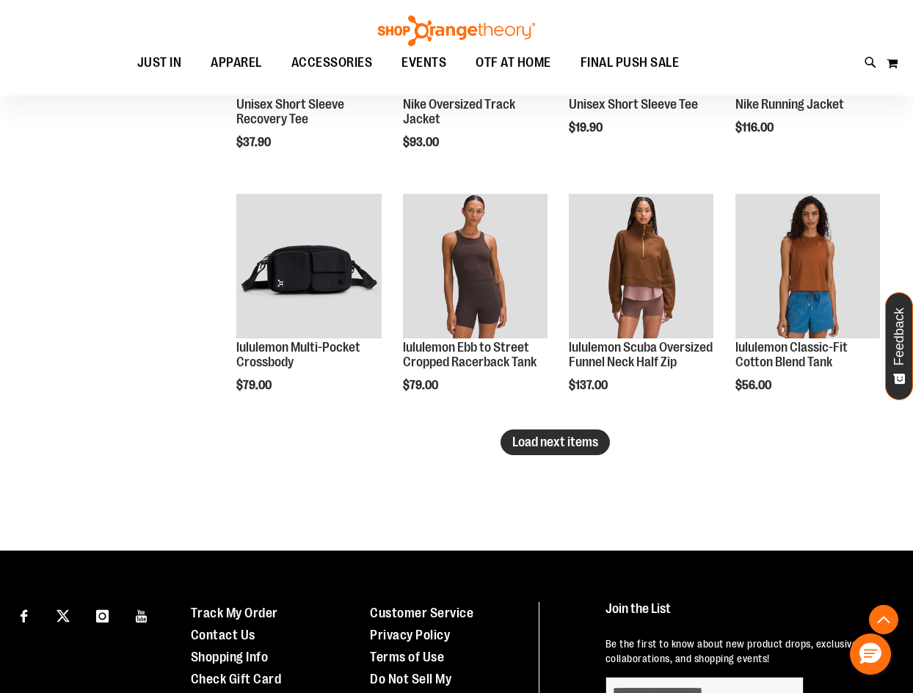
click at [505, 439] on button "Load next items" at bounding box center [555, 442] width 109 height 26
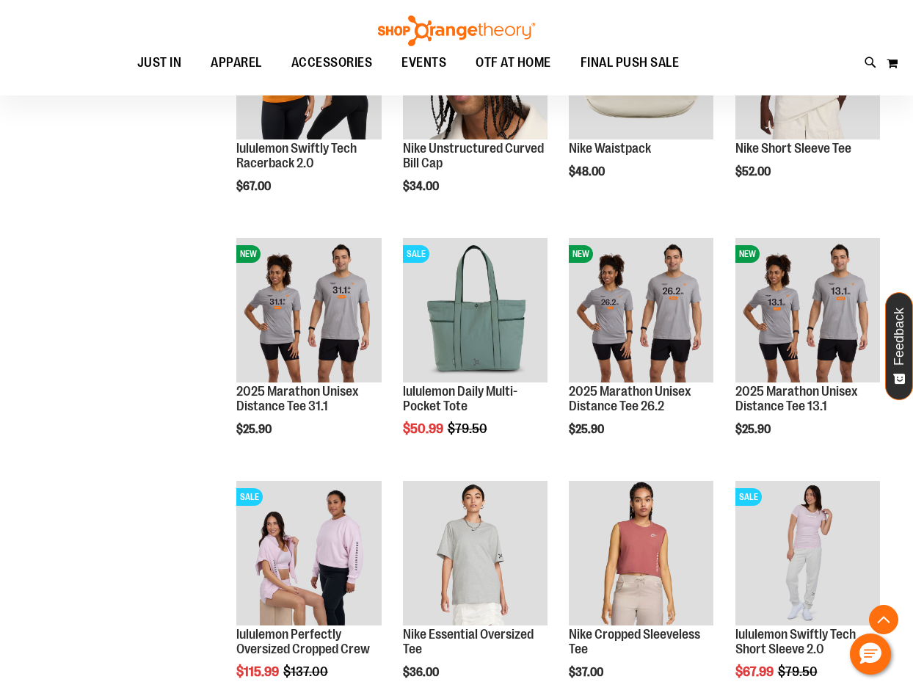
scroll to position [6957, 0]
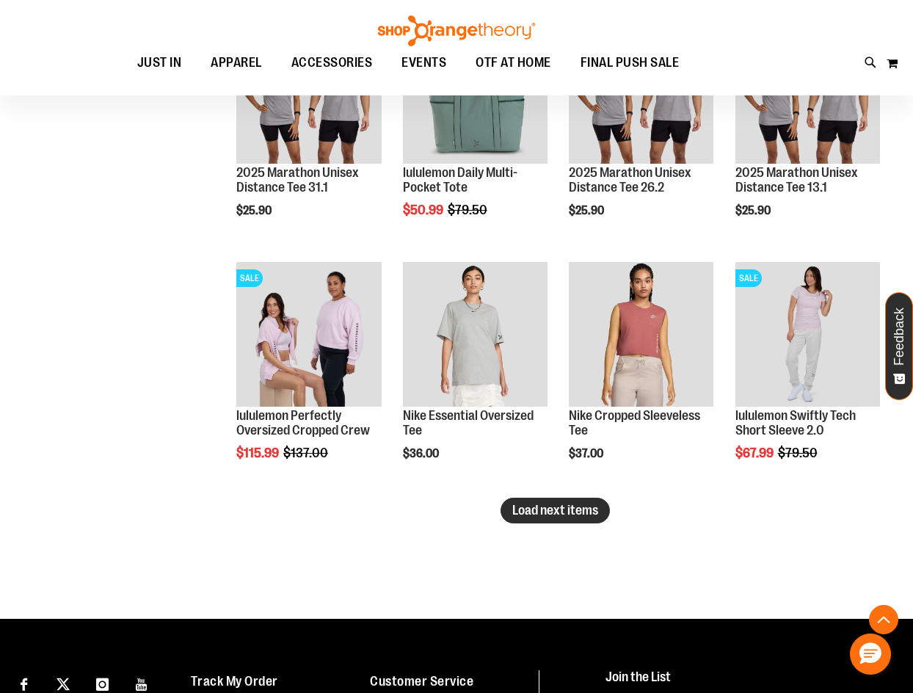
click at [527, 506] on span "Load next items" at bounding box center [555, 510] width 86 height 15
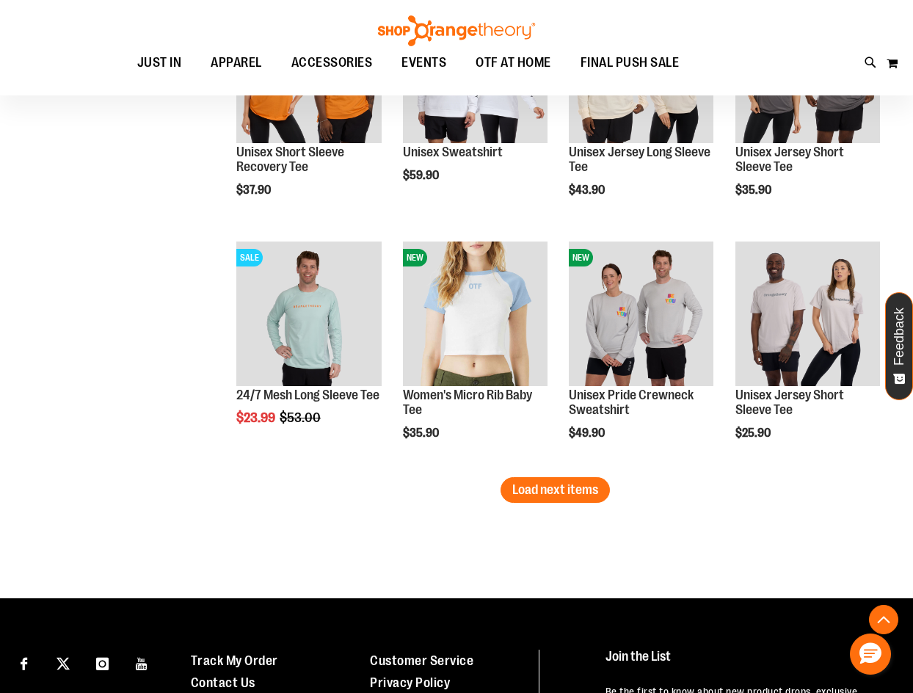
scroll to position [7764, 0]
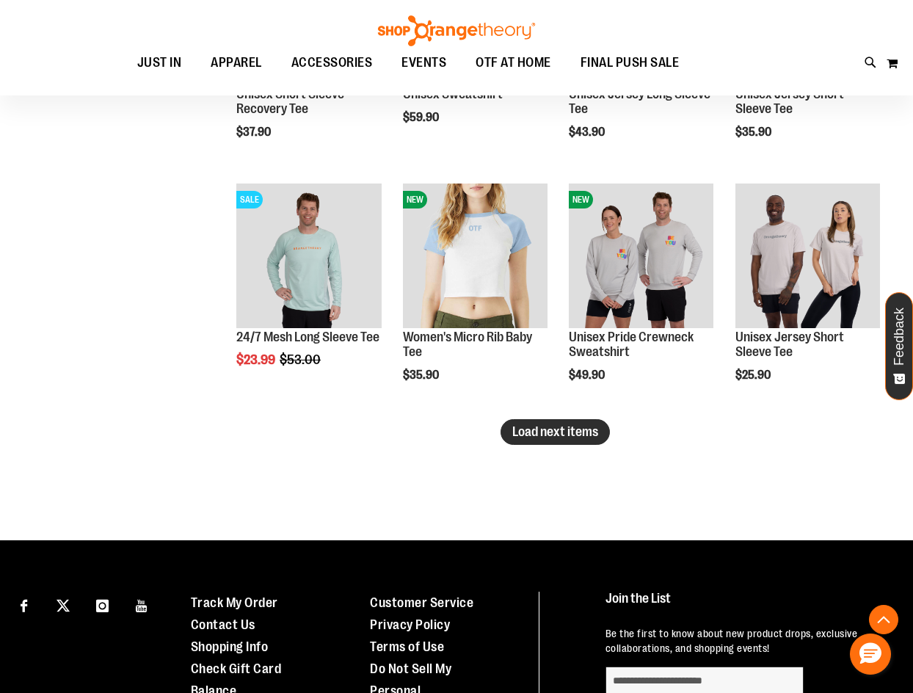
click at [537, 436] on span "Load next items" at bounding box center [555, 431] width 86 height 15
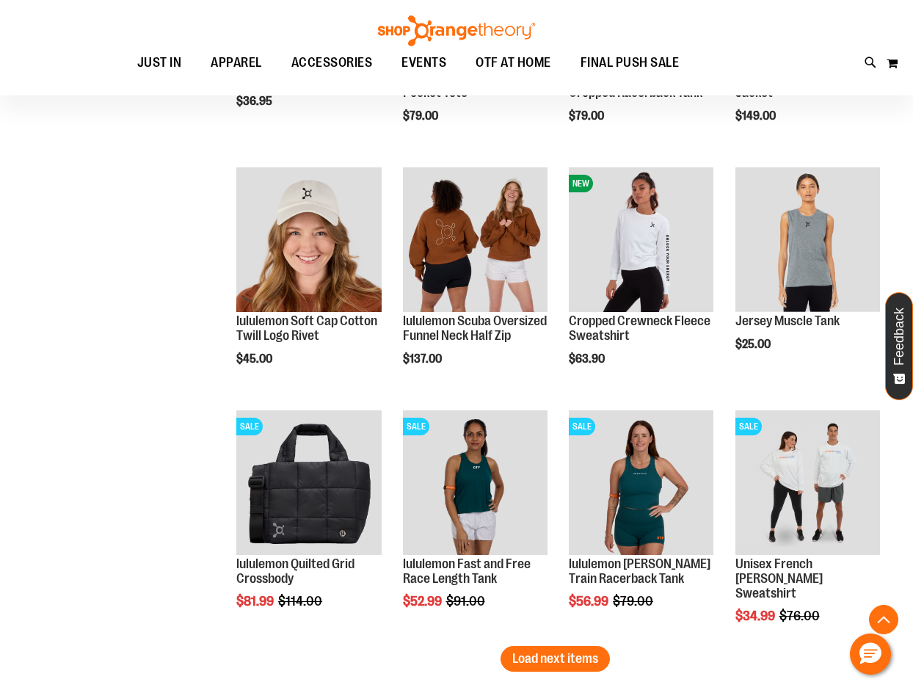
scroll to position [8425, 0]
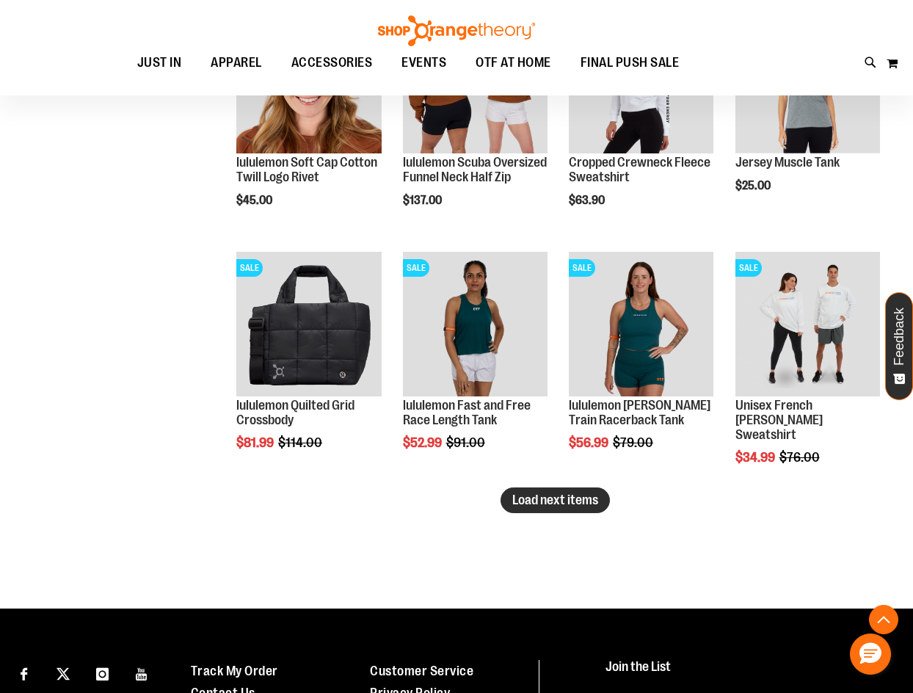
click at [532, 502] on span "Load next items" at bounding box center [555, 499] width 86 height 15
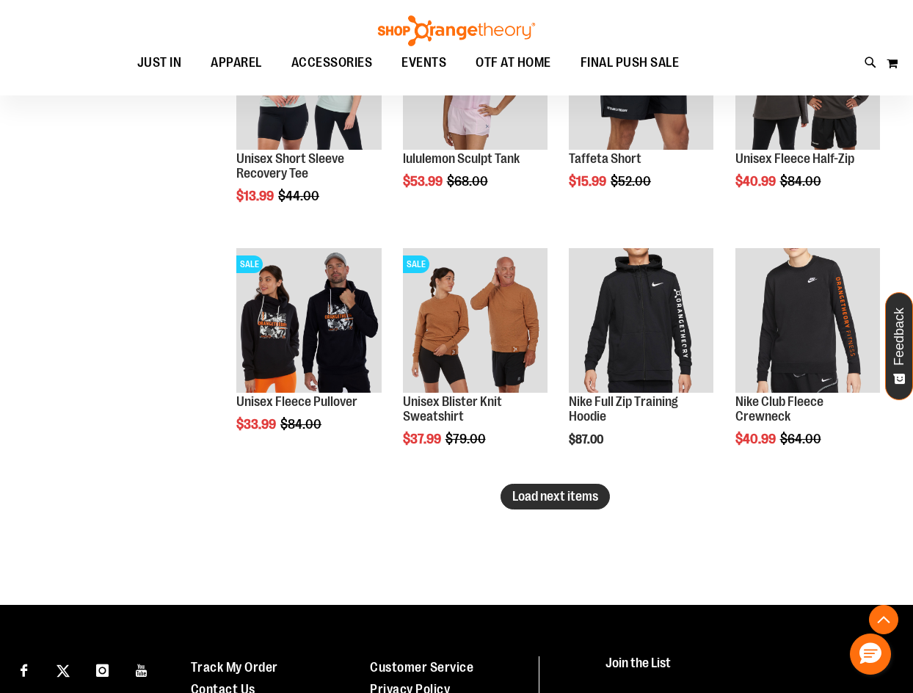
scroll to position [9159, 0]
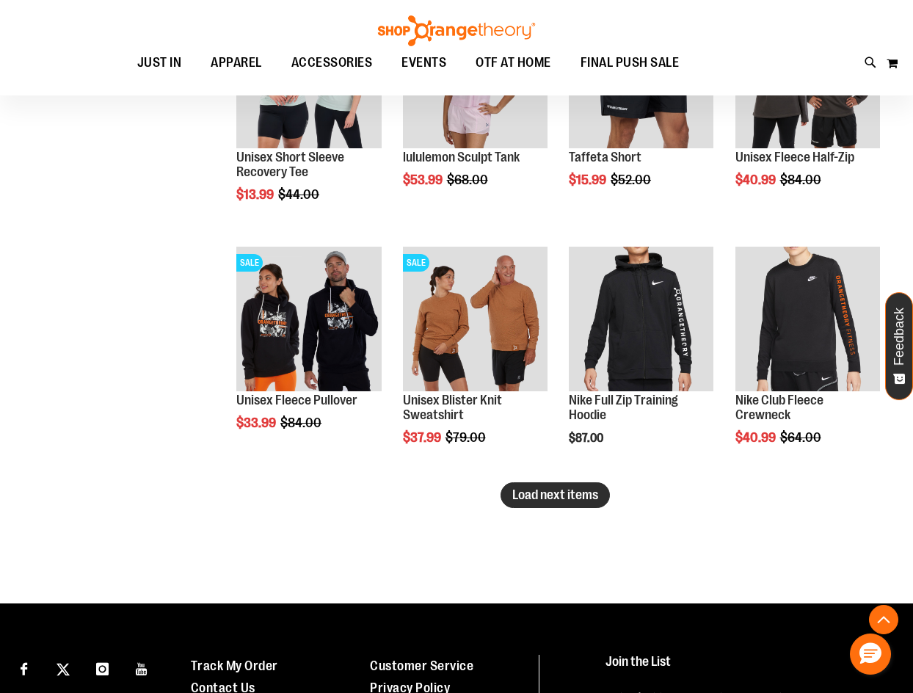
click at [590, 498] on span "Load next items" at bounding box center [555, 494] width 86 height 15
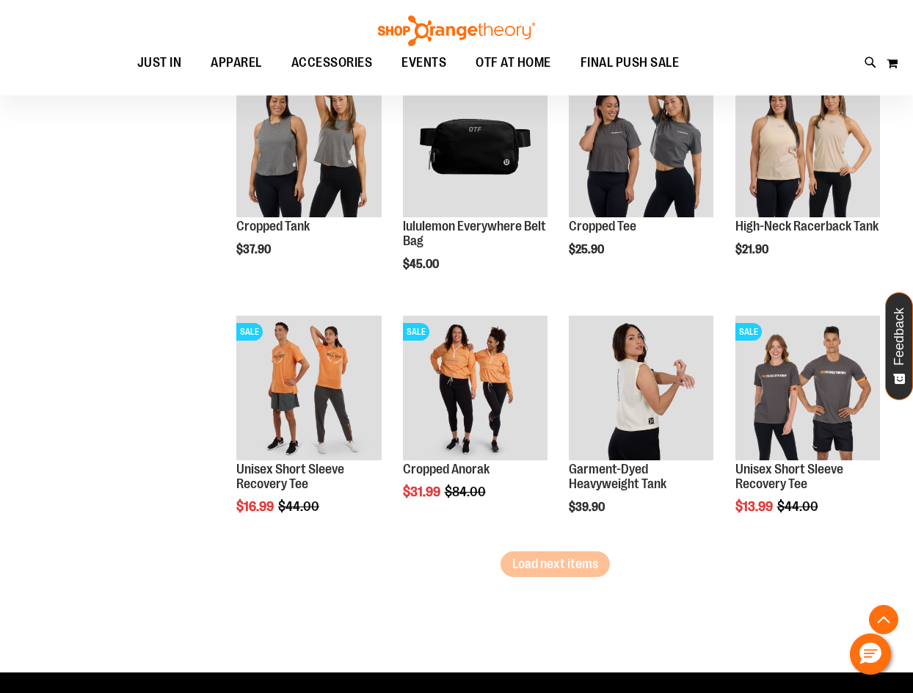
scroll to position [9819, 0]
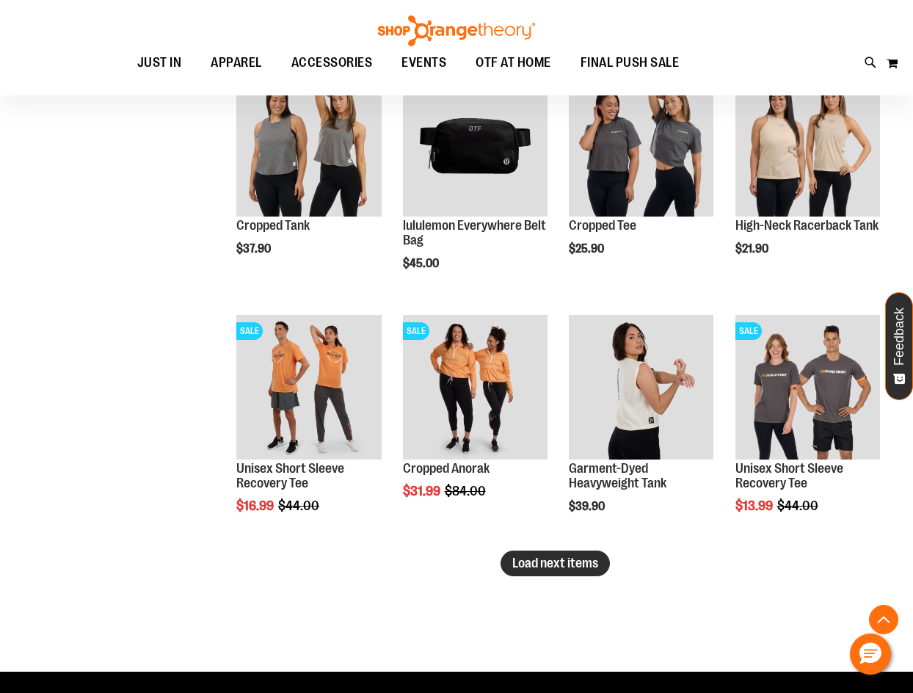
click at [515, 562] on span "Load next items" at bounding box center [555, 563] width 86 height 15
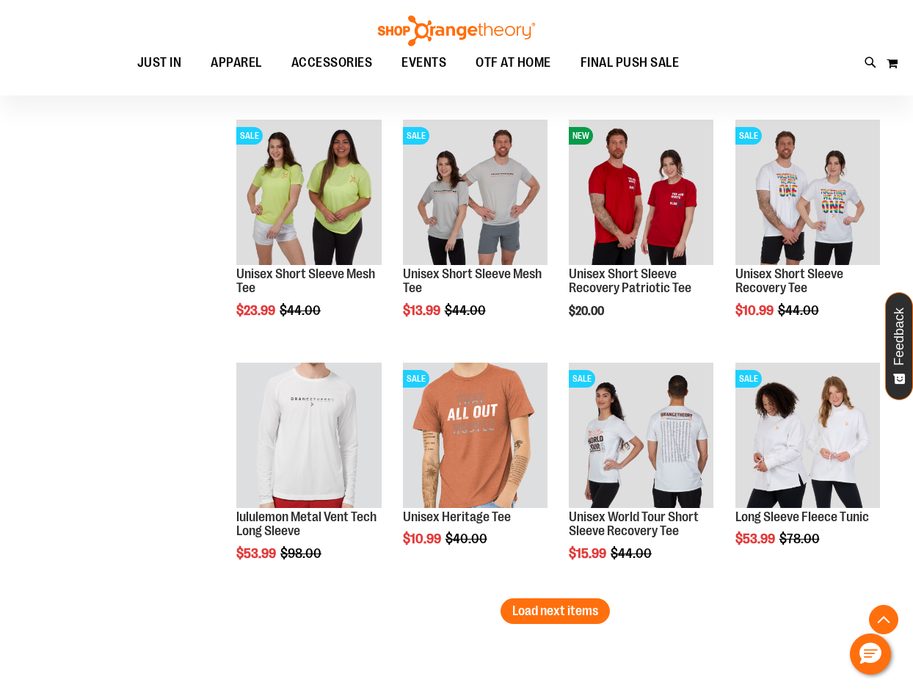
scroll to position [10627, 0]
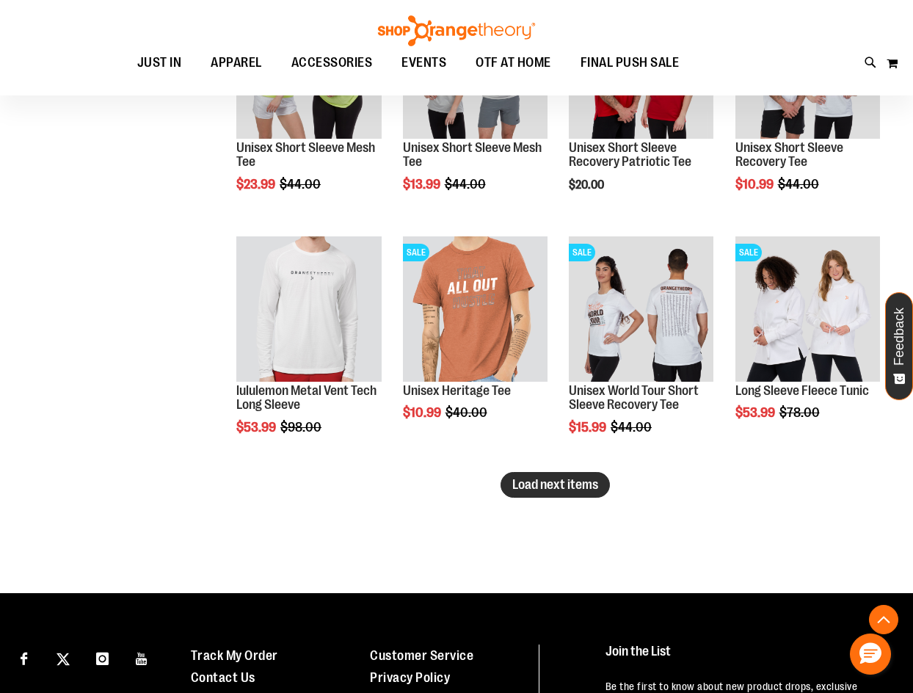
click at [536, 487] on span "Load next items" at bounding box center [555, 484] width 86 height 15
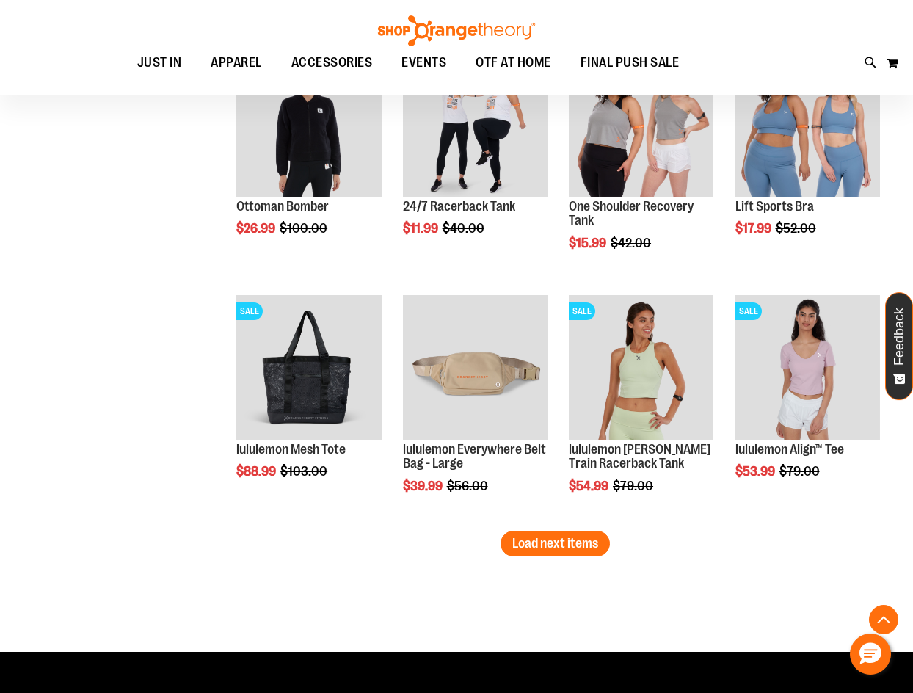
scroll to position [11434, 0]
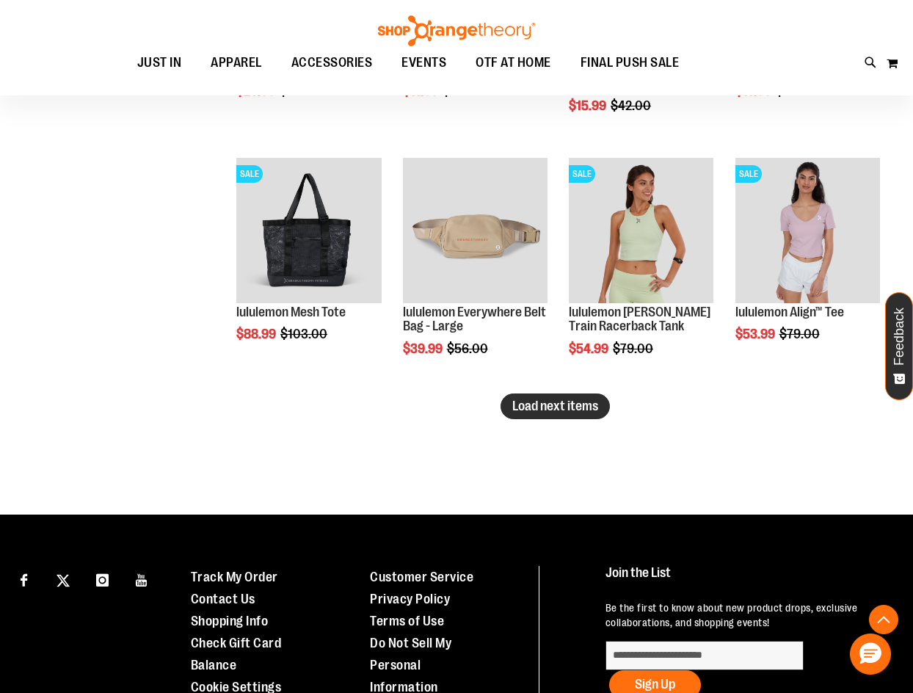
click at [576, 410] on span "Load next items" at bounding box center [555, 406] width 86 height 15
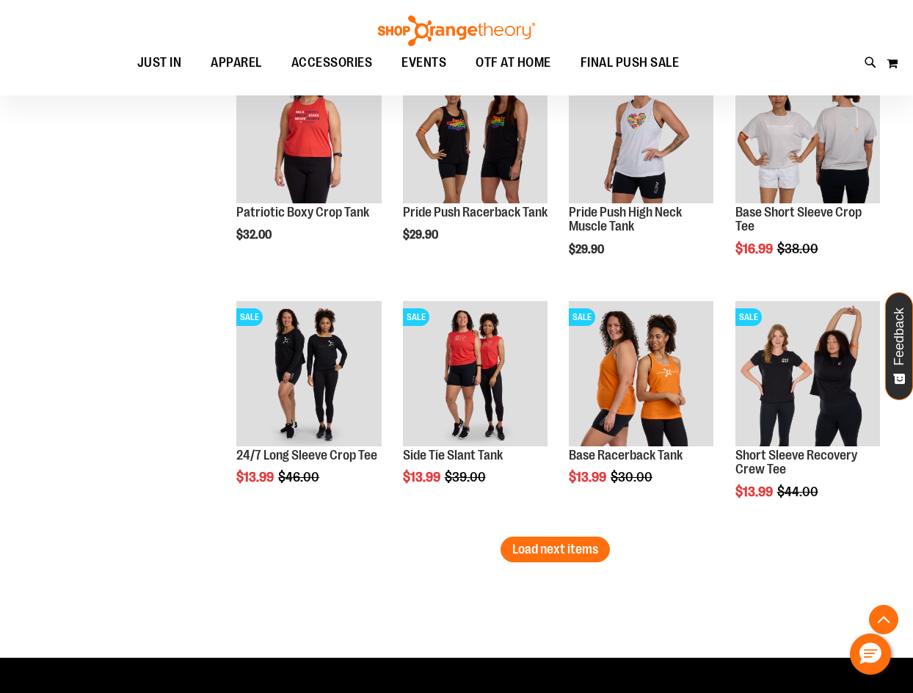
scroll to position [12021, 0]
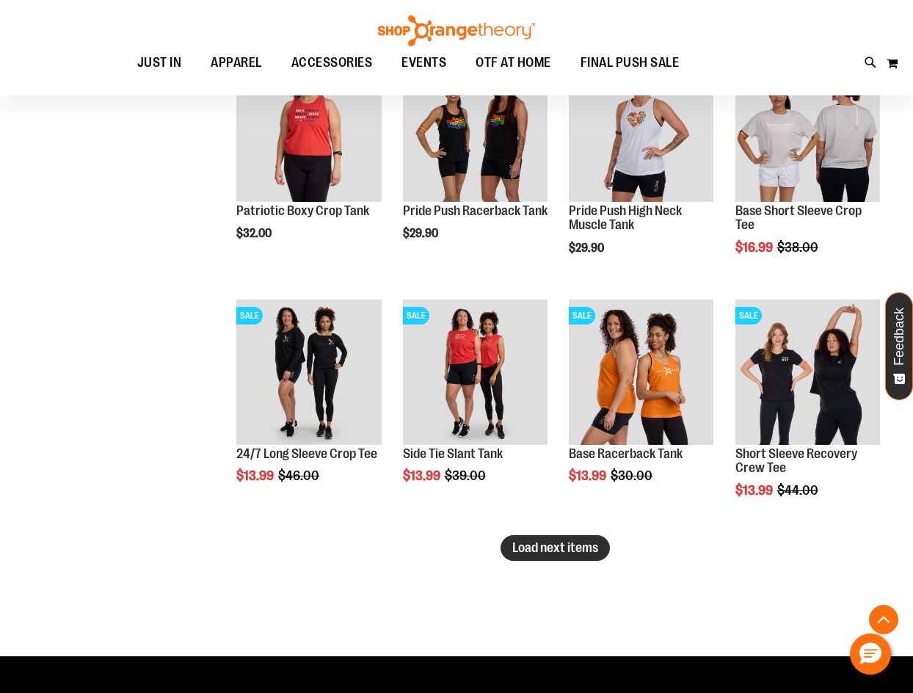
click at [579, 543] on span "Load next items" at bounding box center [555, 547] width 86 height 15
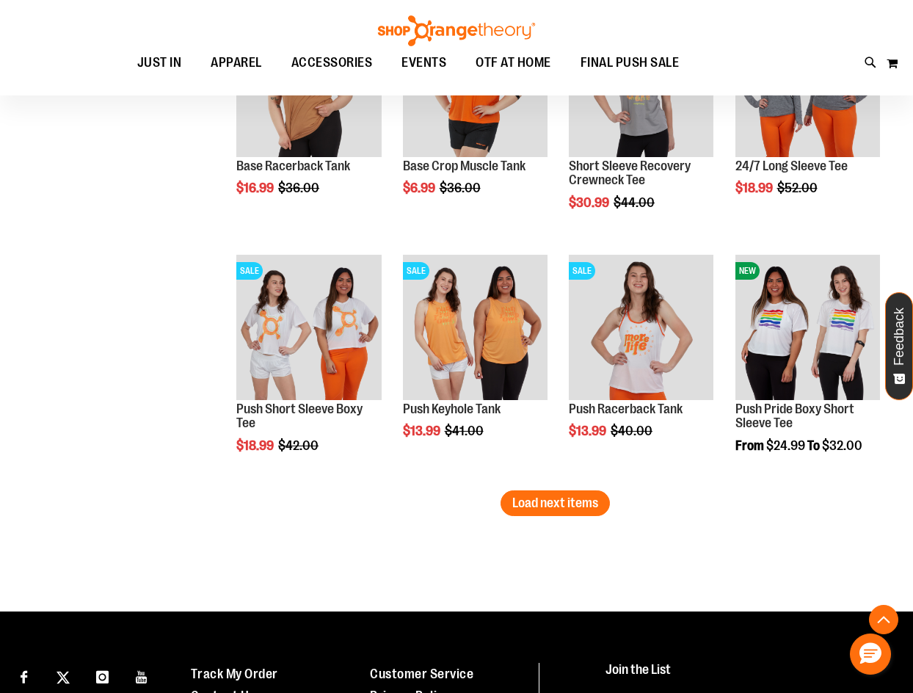
scroll to position [12829, 0]
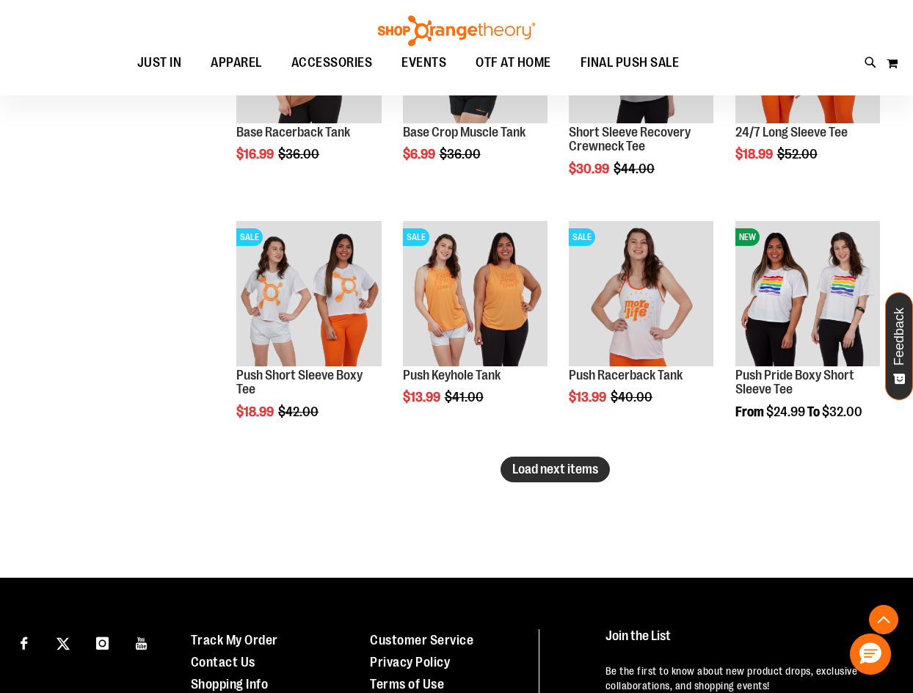
click at [551, 462] on span "Load next items" at bounding box center [555, 469] width 86 height 15
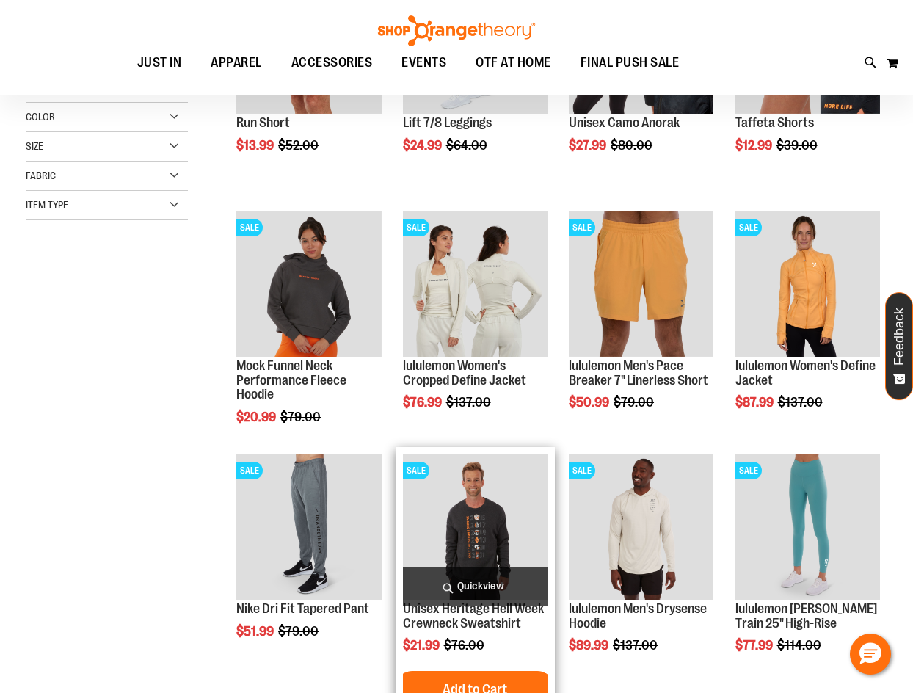
scroll to position [98, 0]
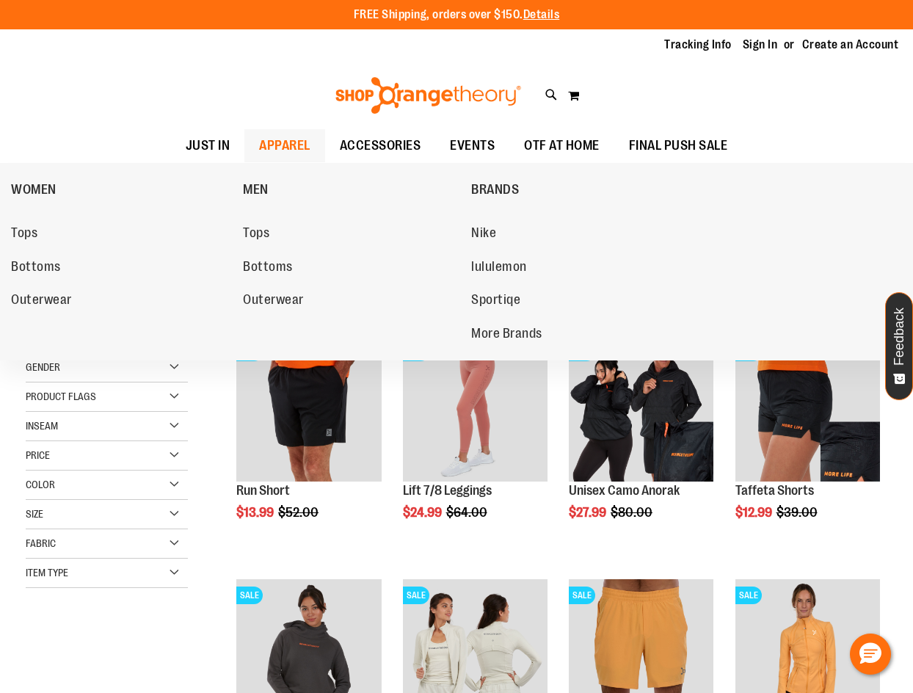
click at [260, 145] on span "APPAREL" at bounding box center [284, 145] width 51 height 33
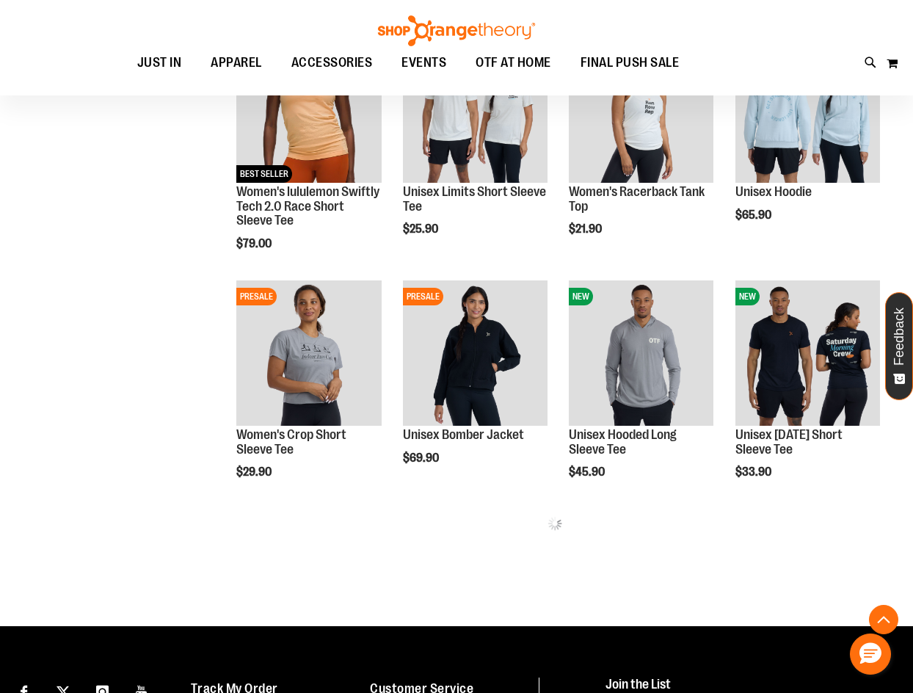
scroll to position [586, 0]
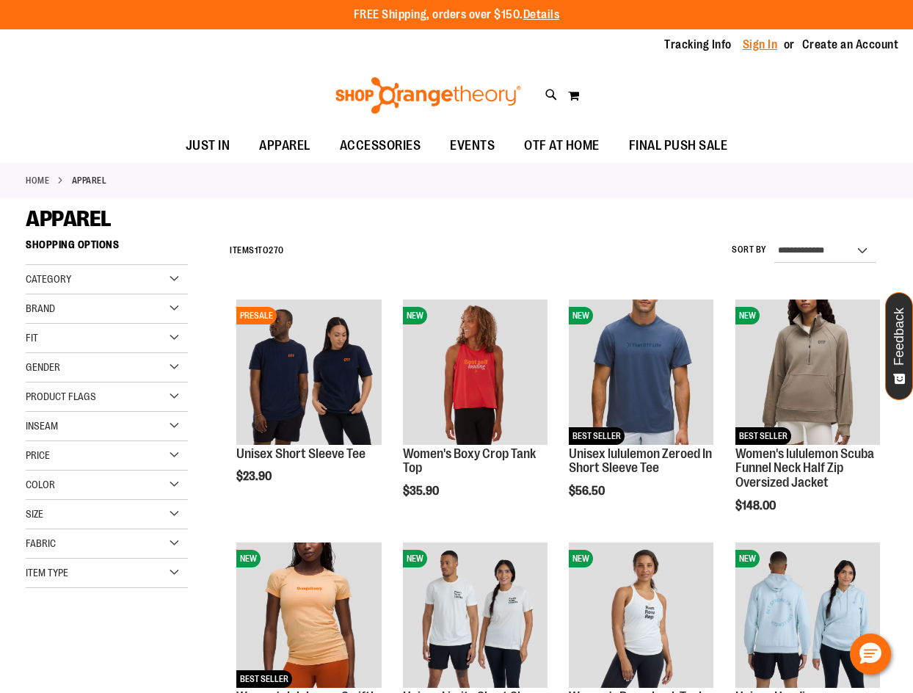
type input "**********"
click at [749, 43] on link "Sign In" at bounding box center [760, 45] width 35 height 16
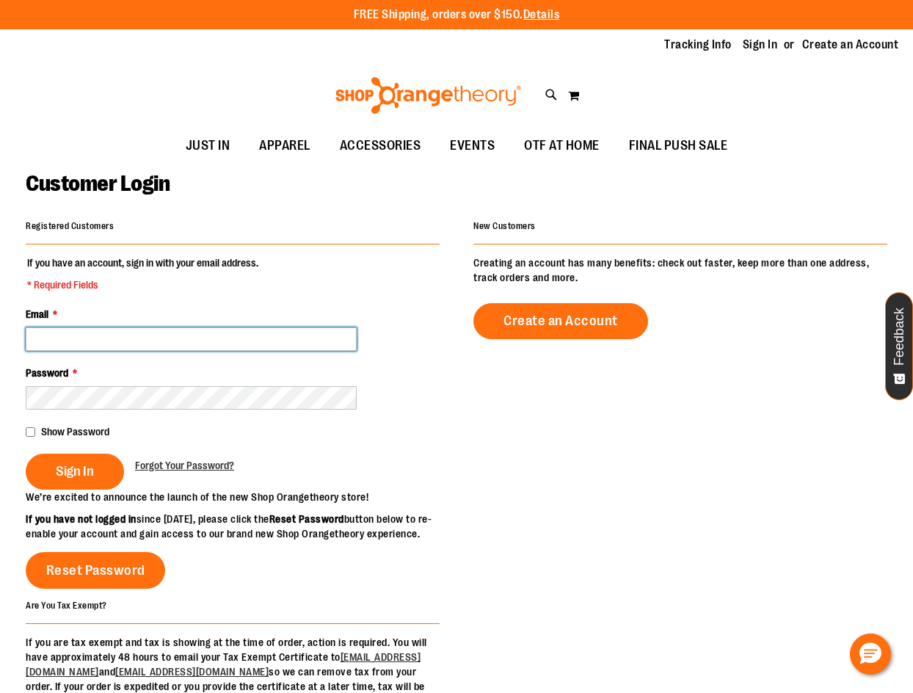
type input "**********"
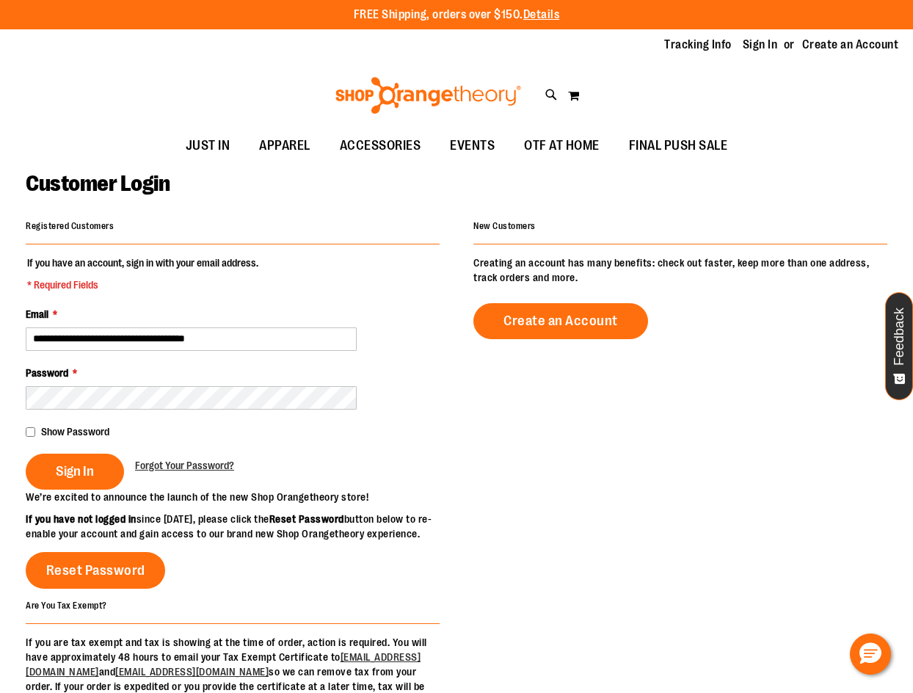
type input "**********"
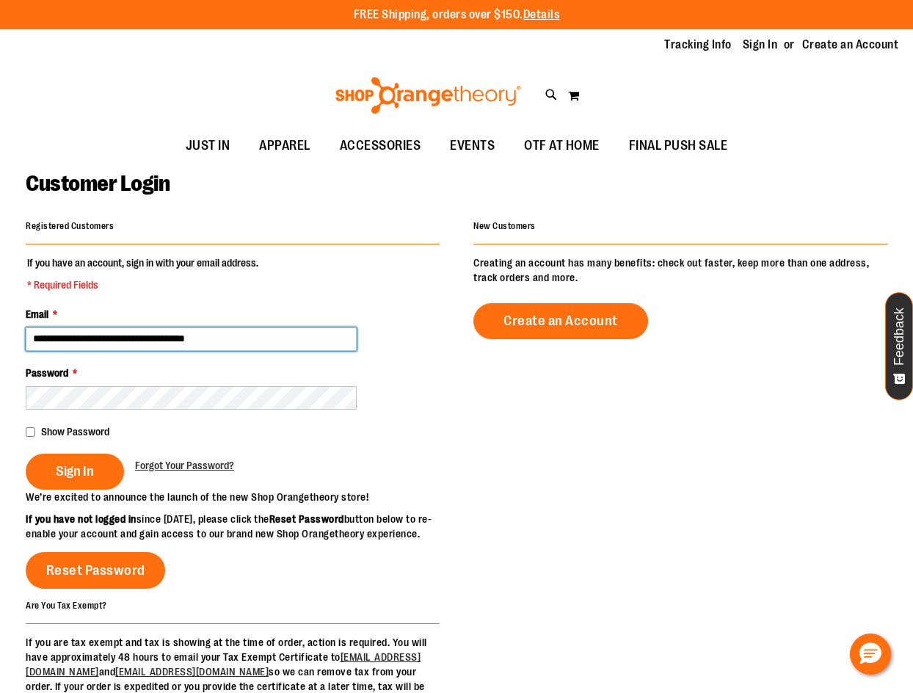
click at [148, 332] on input "**********" at bounding box center [191, 338] width 331 height 23
drag, startPoint x: 246, startPoint y: 339, endPoint x: -5, endPoint y: 374, distance: 253.5
click at [0, 374] on html "Skip to Content The store will not work correctly when cookies are disabled. FR…" at bounding box center [456, 346] width 913 height 693
type input "**********"
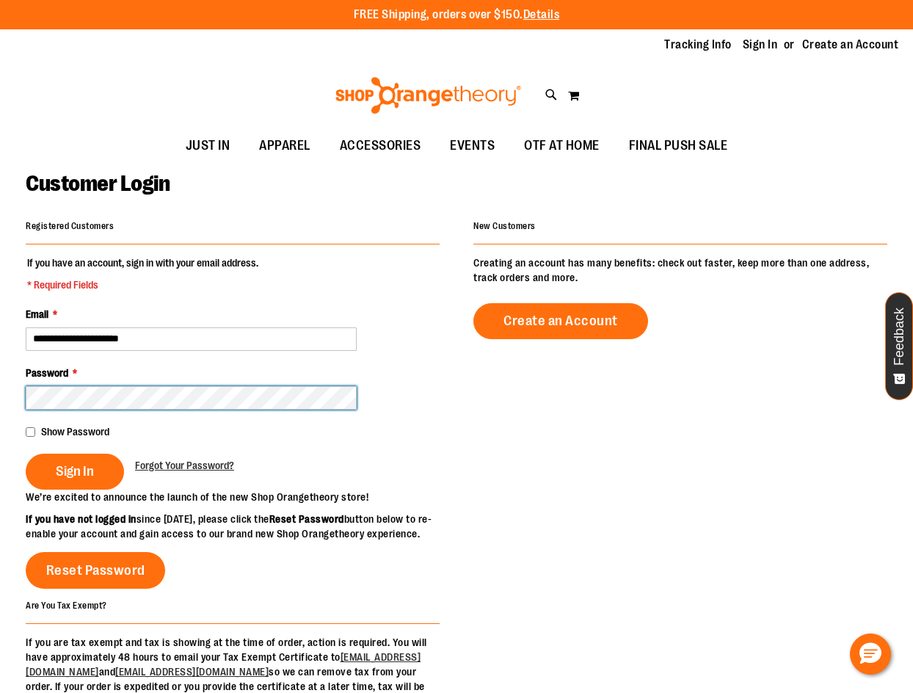
click at [0, 407] on html "Skip to Content The store will not work correctly when cookies are disabled. FR…" at bounding box center [456, 346] width 913 height 693
click at [26, 454] on button "Sign In" at bounding box center [75, 472] width 98 height 36
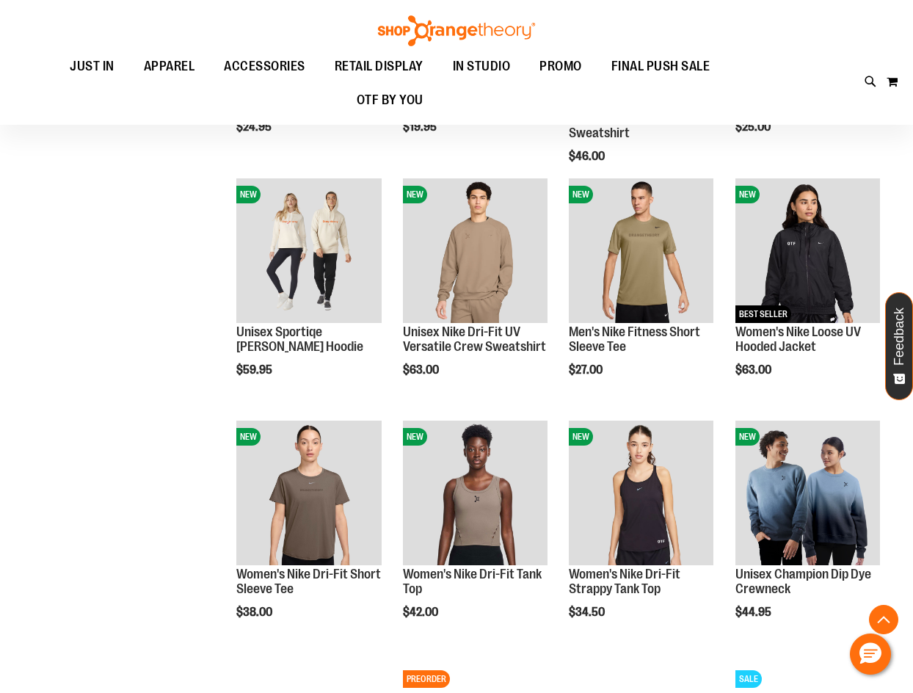
scroll to position [1394, 0]
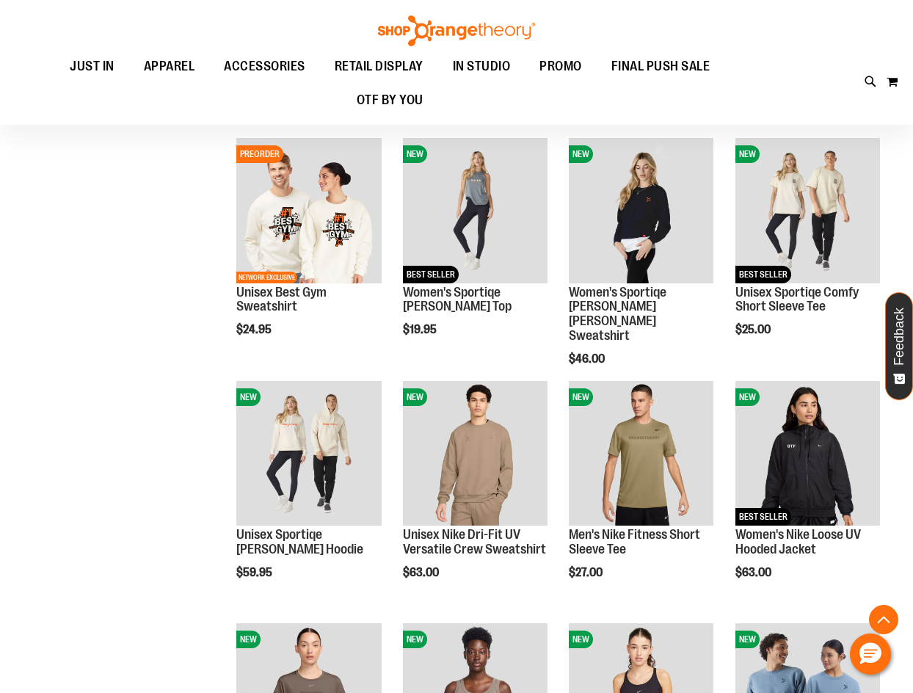
scroll to position [1027, 0]
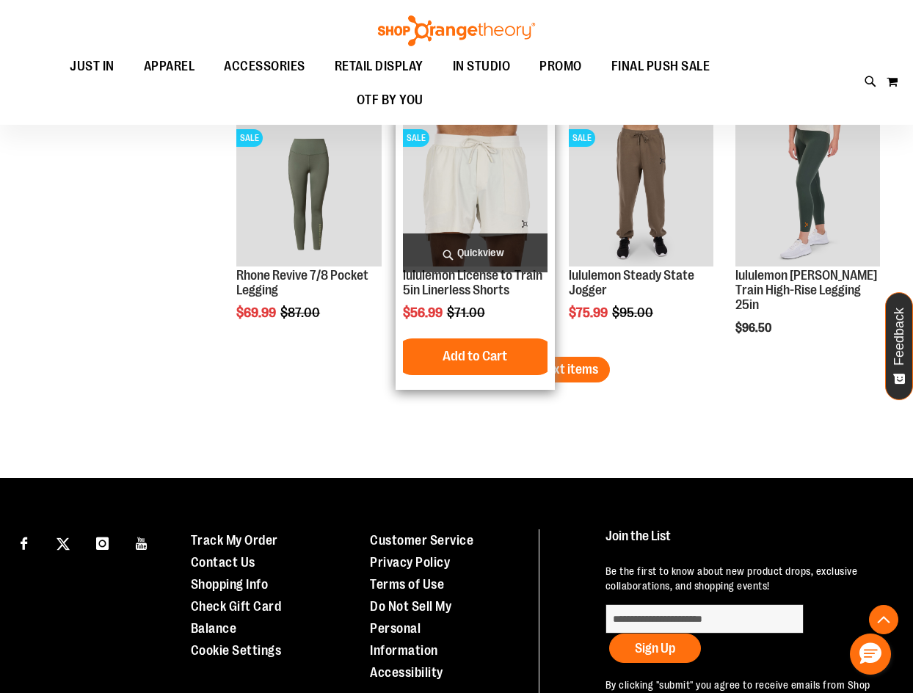
scroll to position [1934, 0]
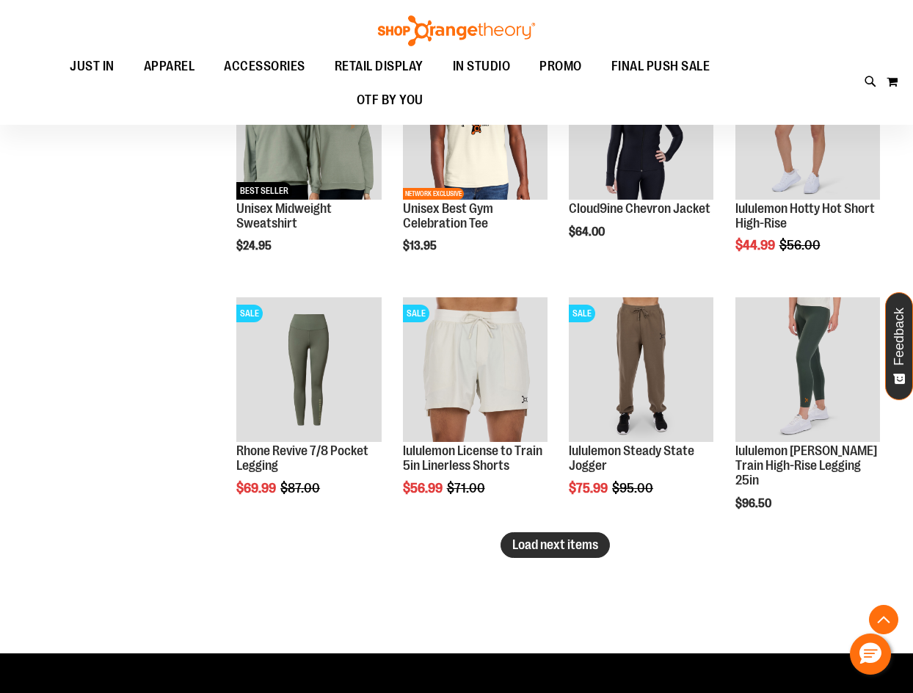
type input "**********"
click at [562, 546] on span "Load next items" at bounding box center [555, 544] width 86 height 15
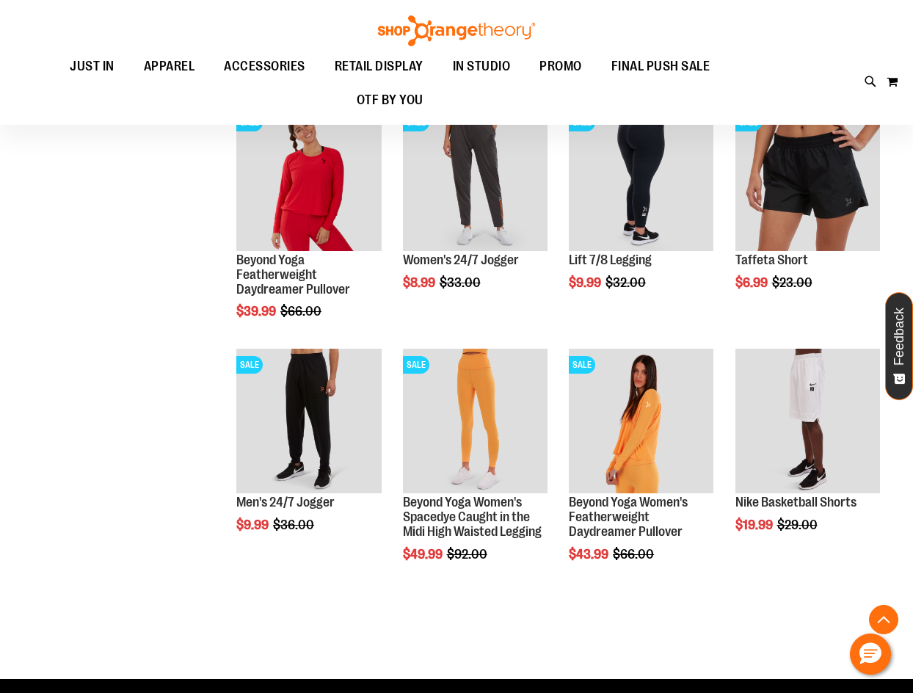
scroll to position [2668, 0]
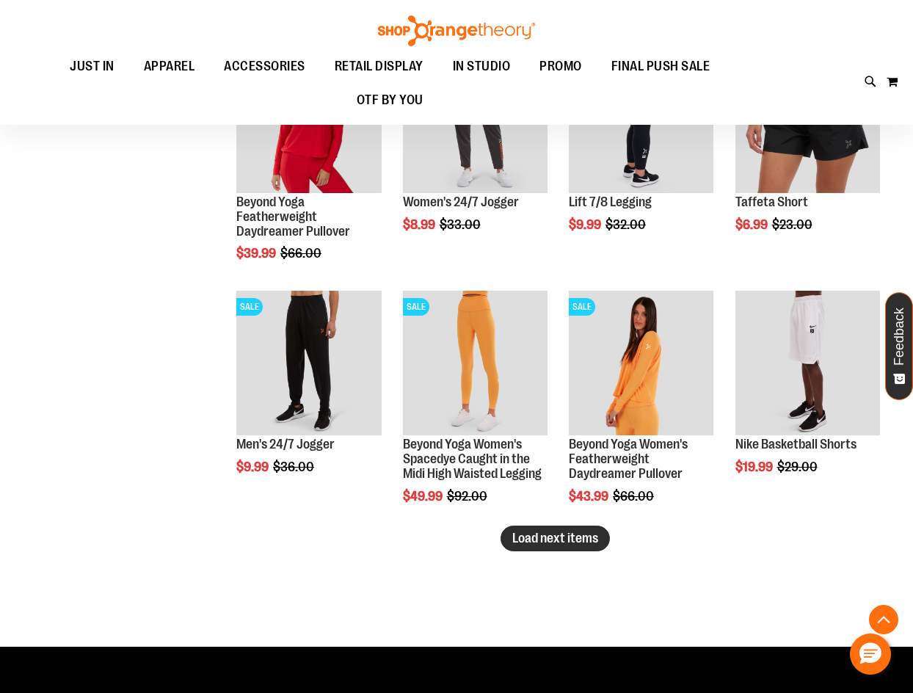
click at [565, 542] on span "Load next items" at bounding box center [555, 538] width 86 height 15
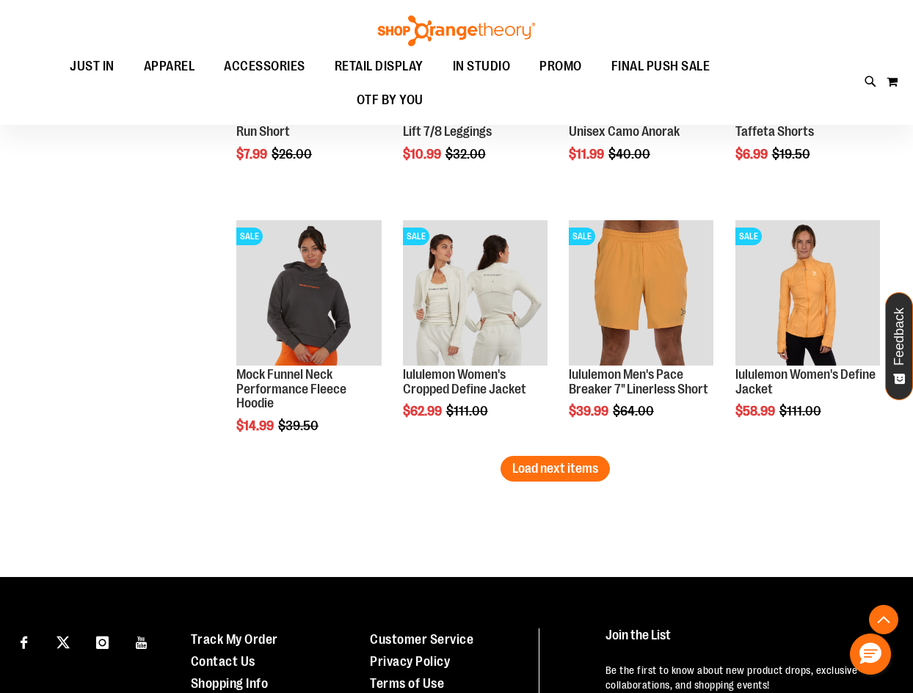
scroll to position [3475, 0]
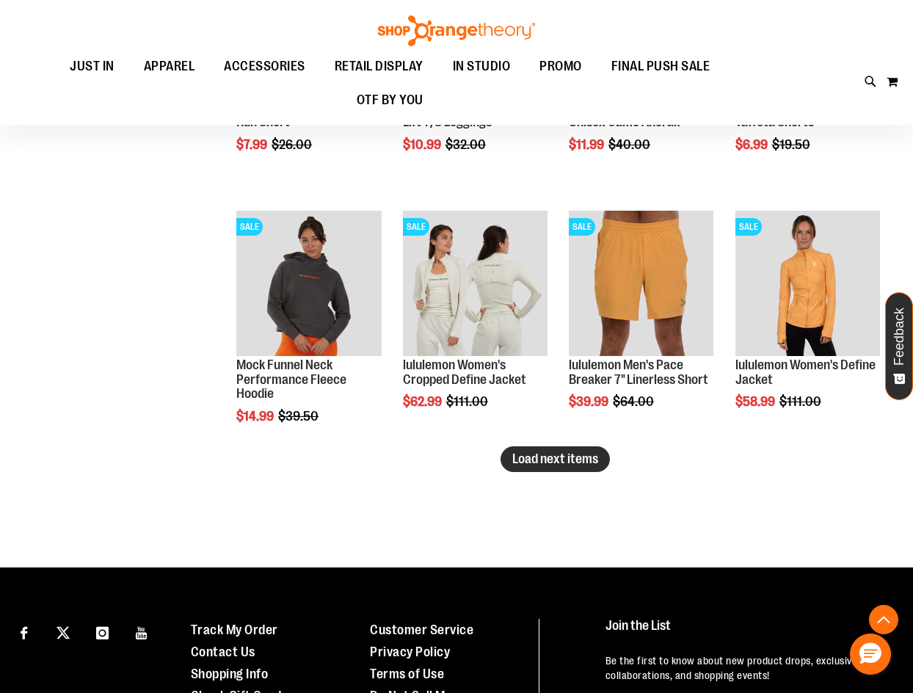
click at [572, 453] on span "Load next items" at bounding box center [555, 458] width 86 height 15
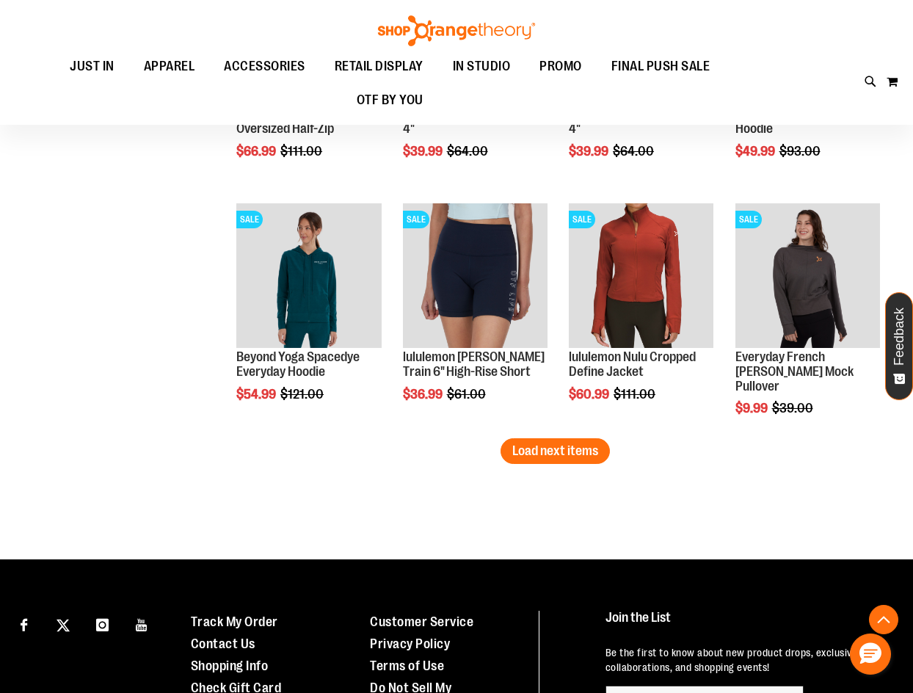
scroll to position [4283, 0]
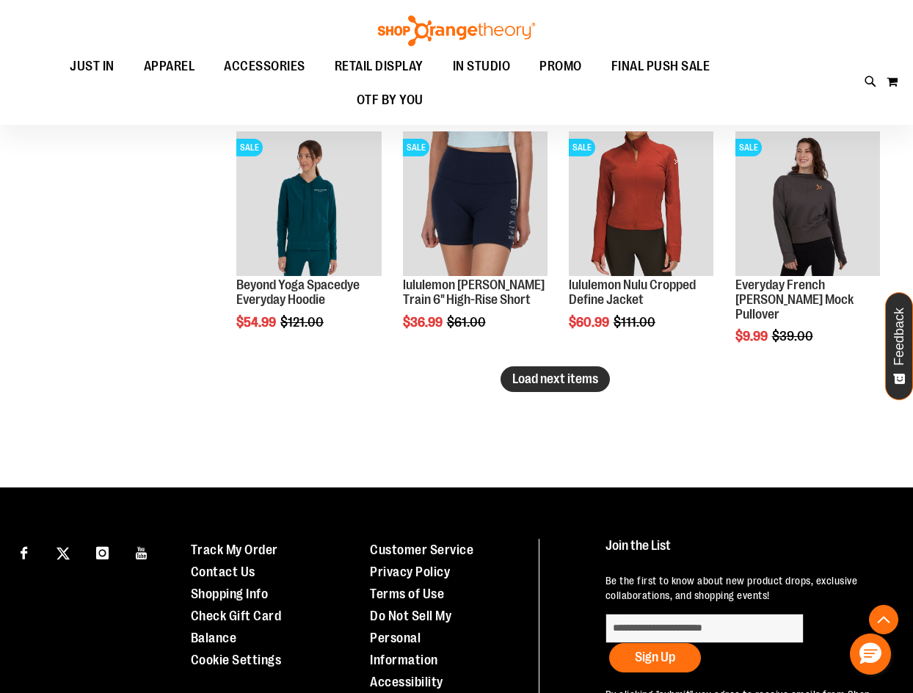
click at [521, 385] on span "Load next items" at bounding box center [555, 378] width 86 height 15
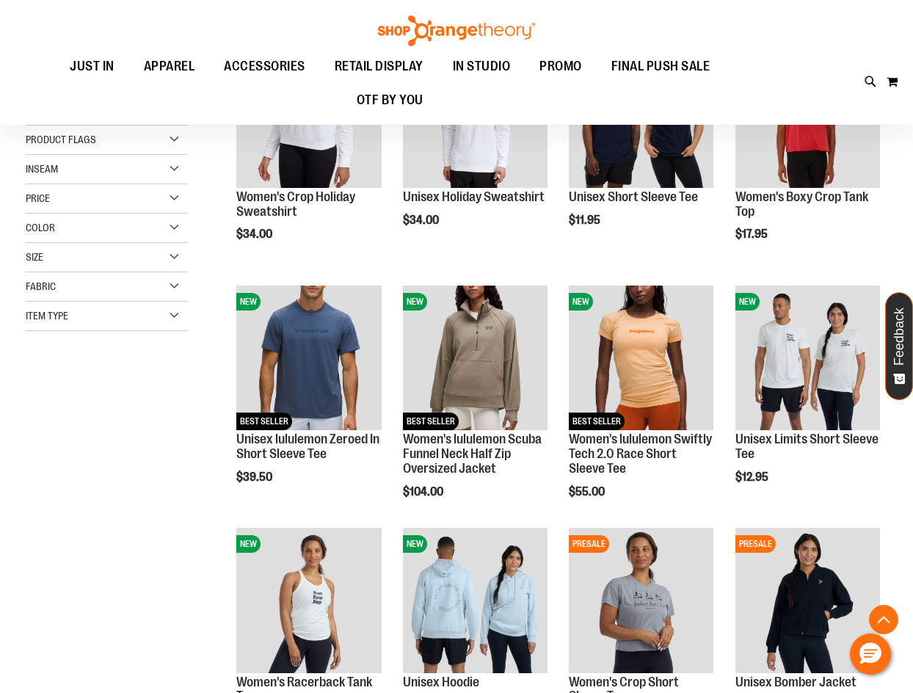
scroll to position [71, 0]
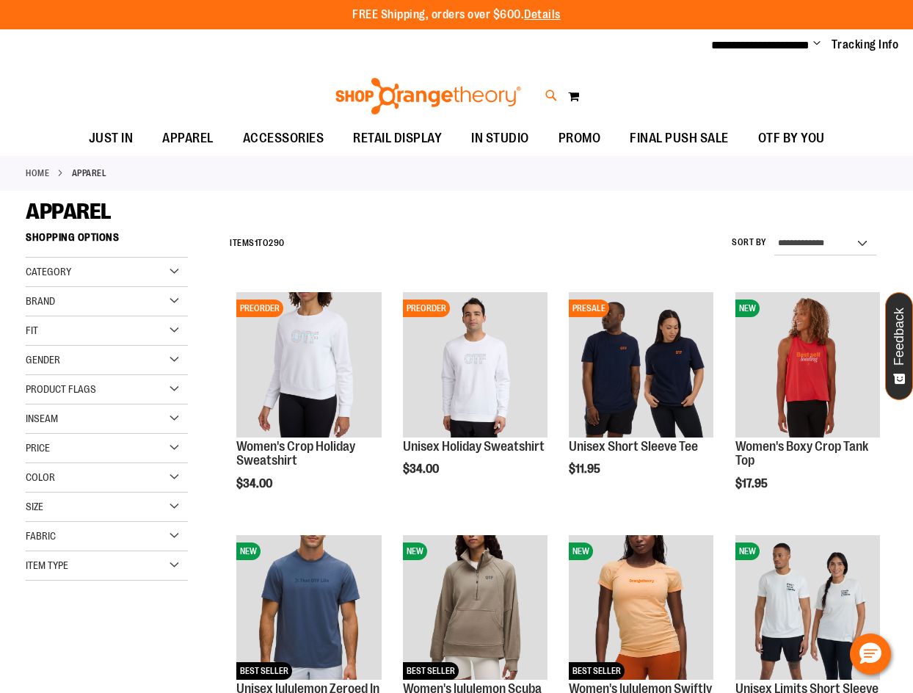
click at [549, 96] on icon at bounding box center [551, 95] width 12 height 17
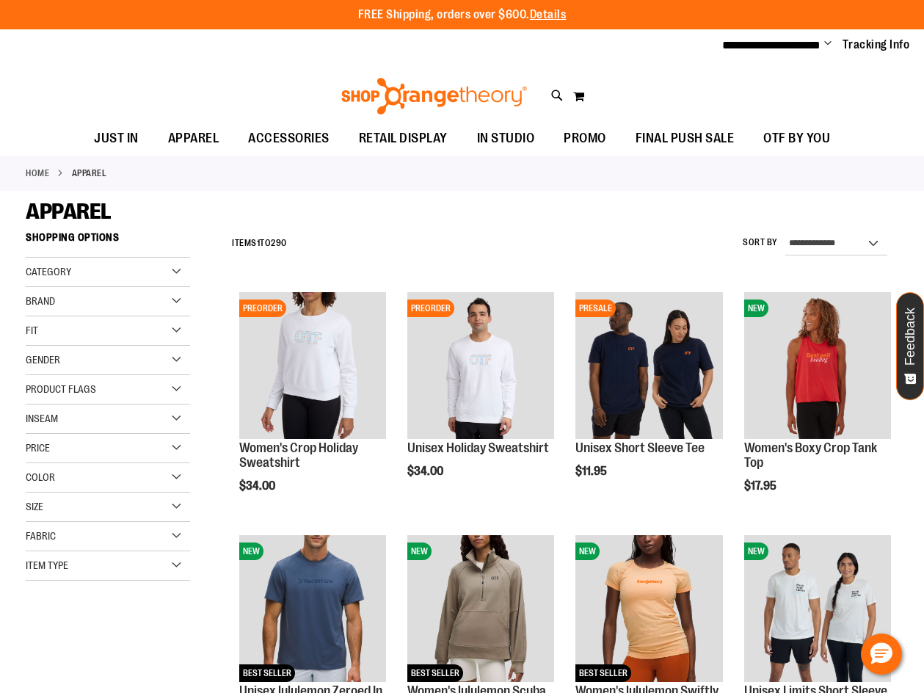
click at [385, 235] on span "Unisex City Customizable Sweat Local Crewneck" at bounding box center [306, 231] width 222 height 12
type input "**********"
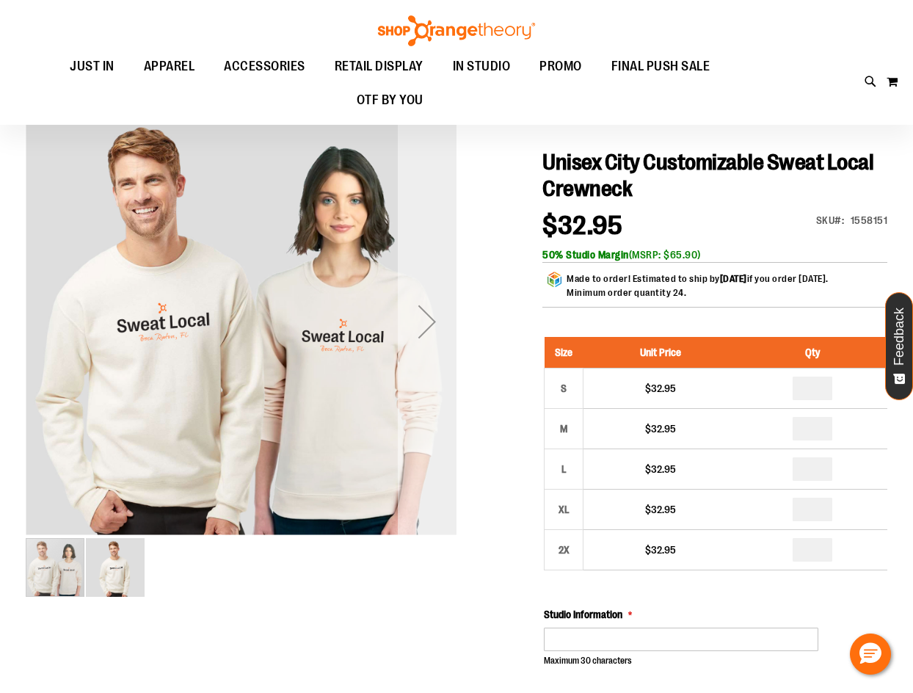
scroll to position [73, 0]
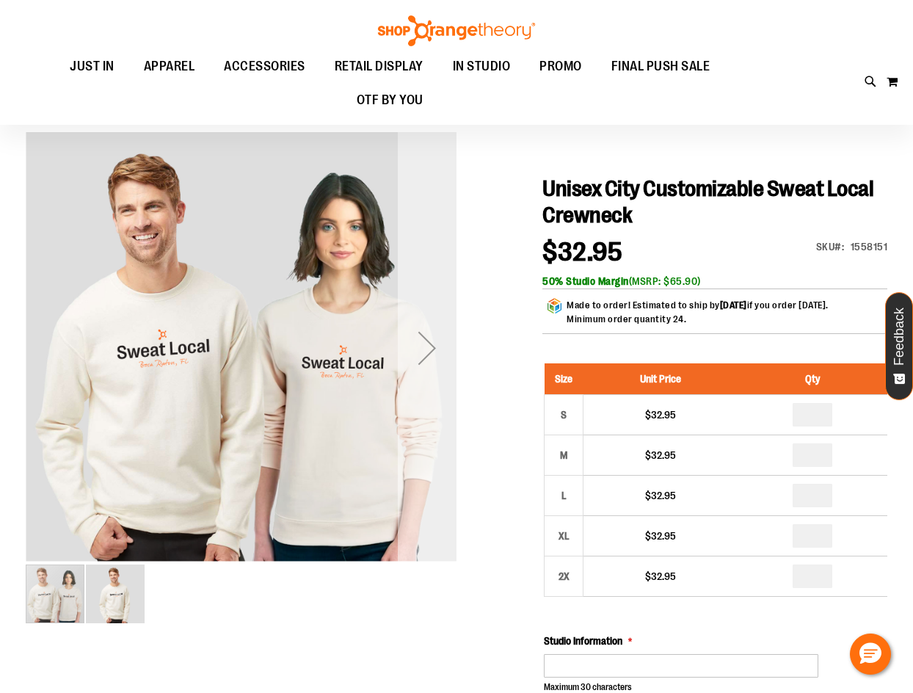
type input "**********"
click at [421, 346] on div "Next" at bounding box center [427, 348] width 59 height 59
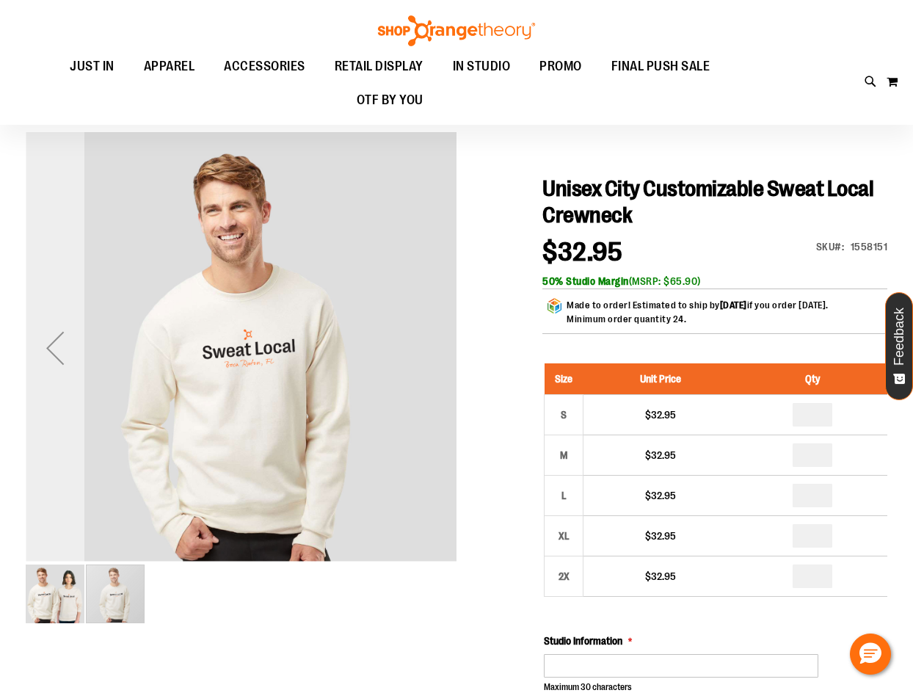
click at [56, 347] on div "Previous" at bounding box center [55, 348] width 59 height 59
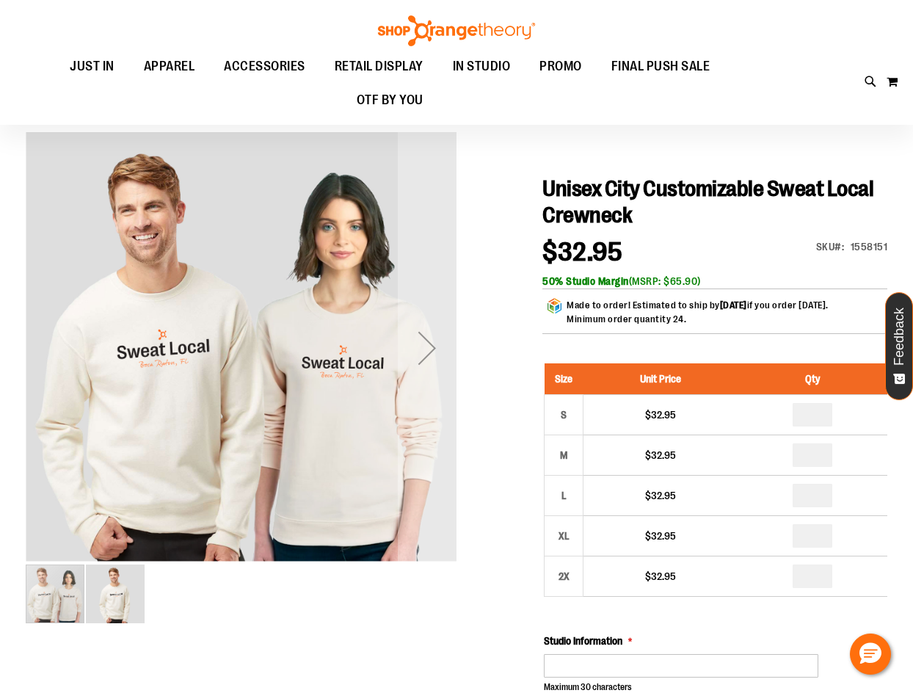
scroll to position [0, 0]
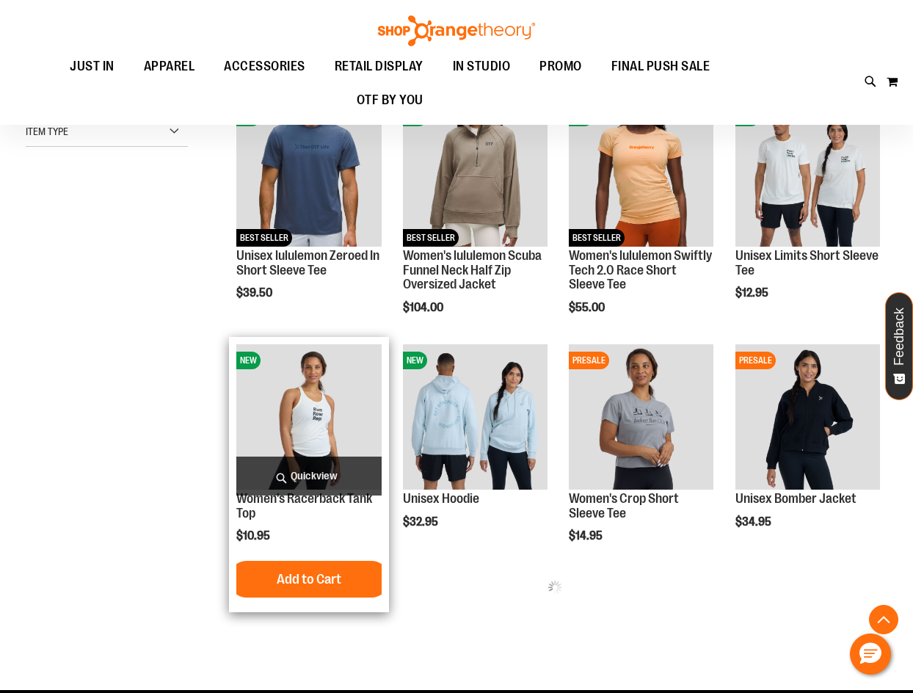
scroll to position [440, 0]
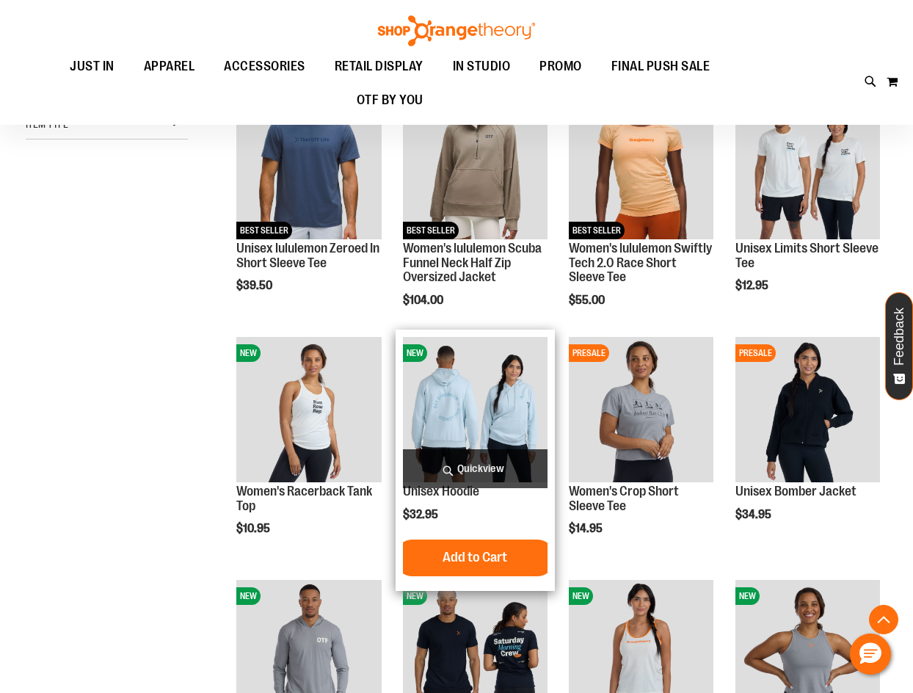
type input "**********"
click at [492, 418] on img "product" at bounding box center [475, 409] width 145 height 145
click at [493, 415] on img "product" at bounding box center [475, 409] width 145 height 145
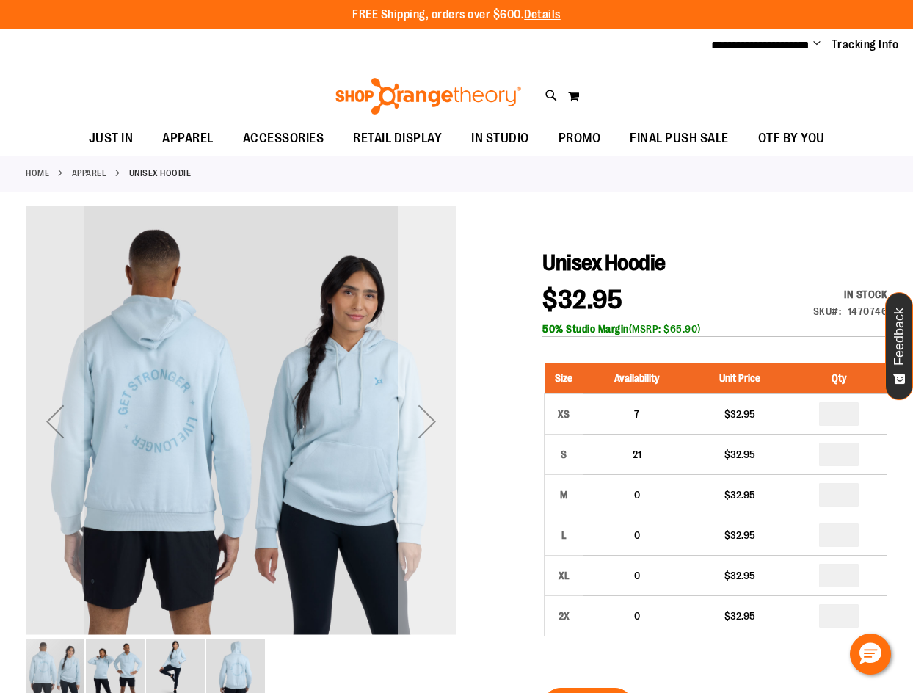
click at [423, 432] on div "Next" at bounding box center [427, 421] width 59 height 59
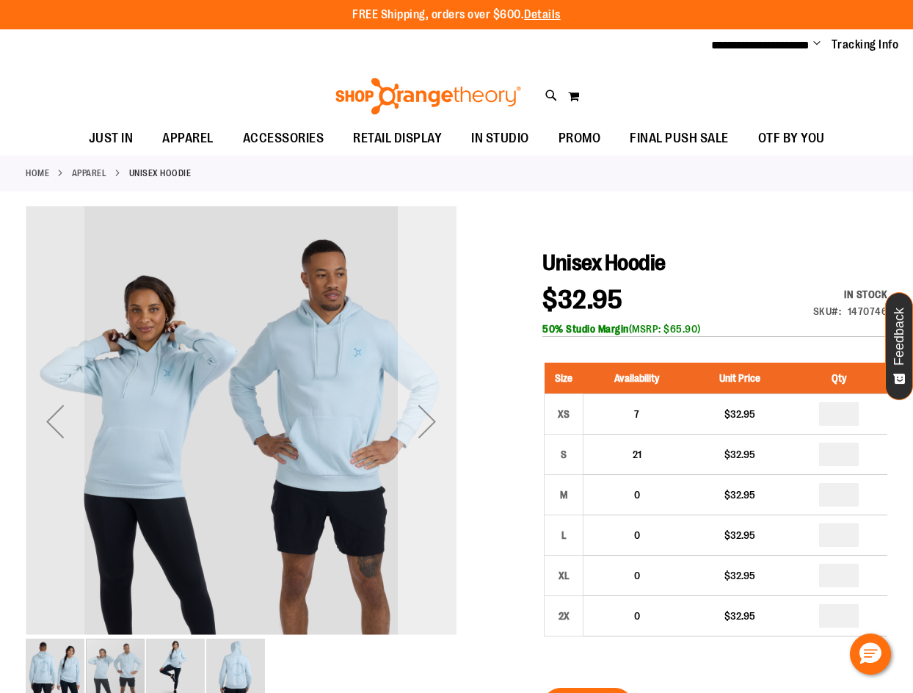
click at [423, 432] on div "Next" at bounding box center [427, 421] width 59 height 59
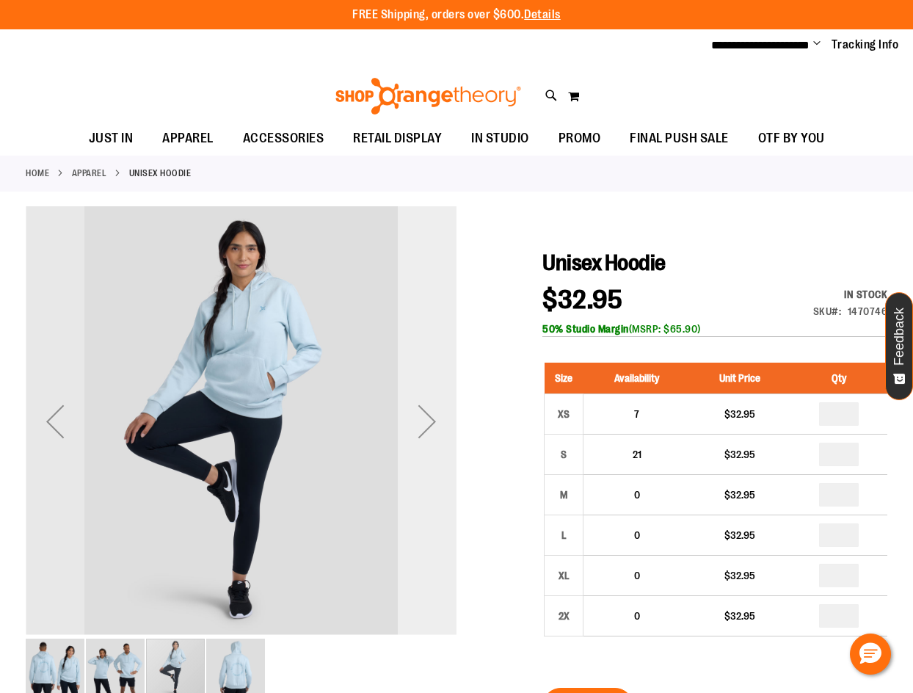
click at [423, 432] on div "Next" at bounding box center [427, 421] width 59 height 59
